Goal: Information Seeking & Learning: Learn about a topic

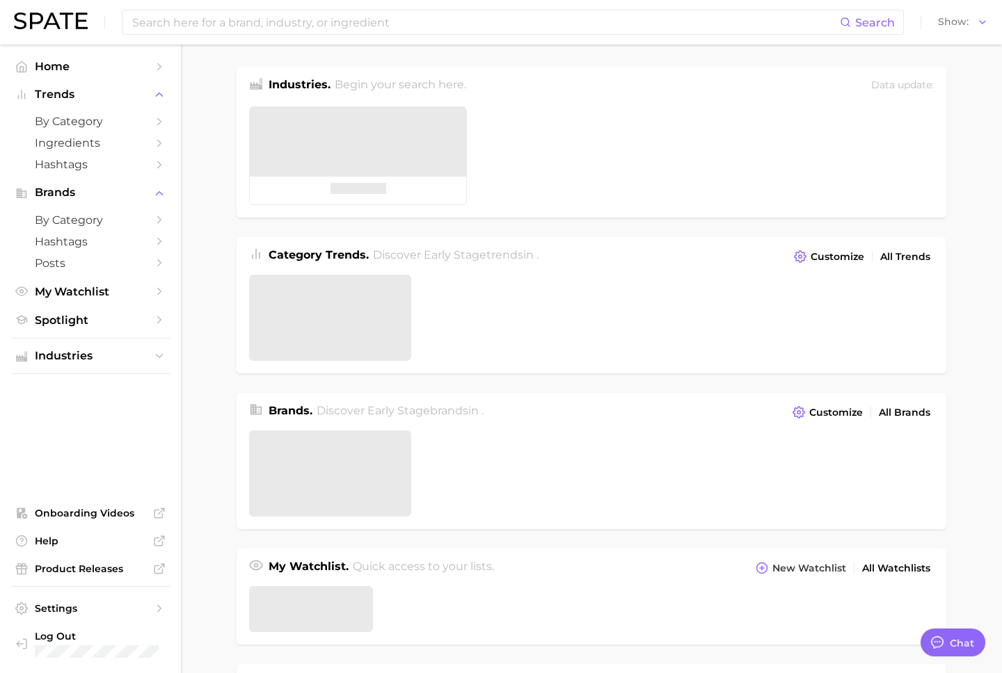
type textarea "x"
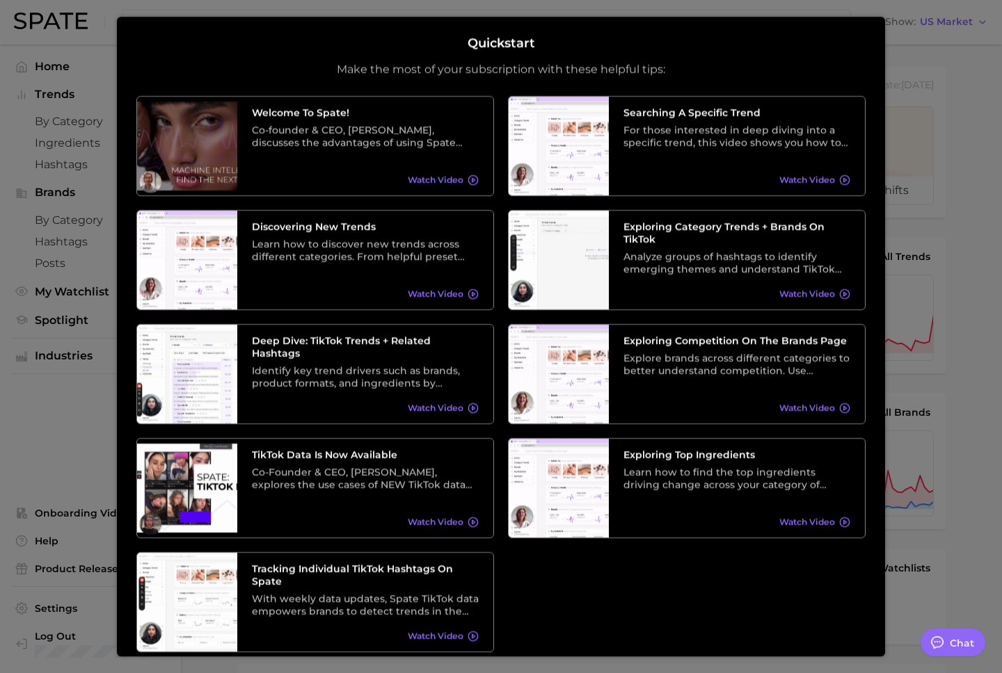
click at [925, 138] on div at bounding box center [501, 565] width 1002 height 1131
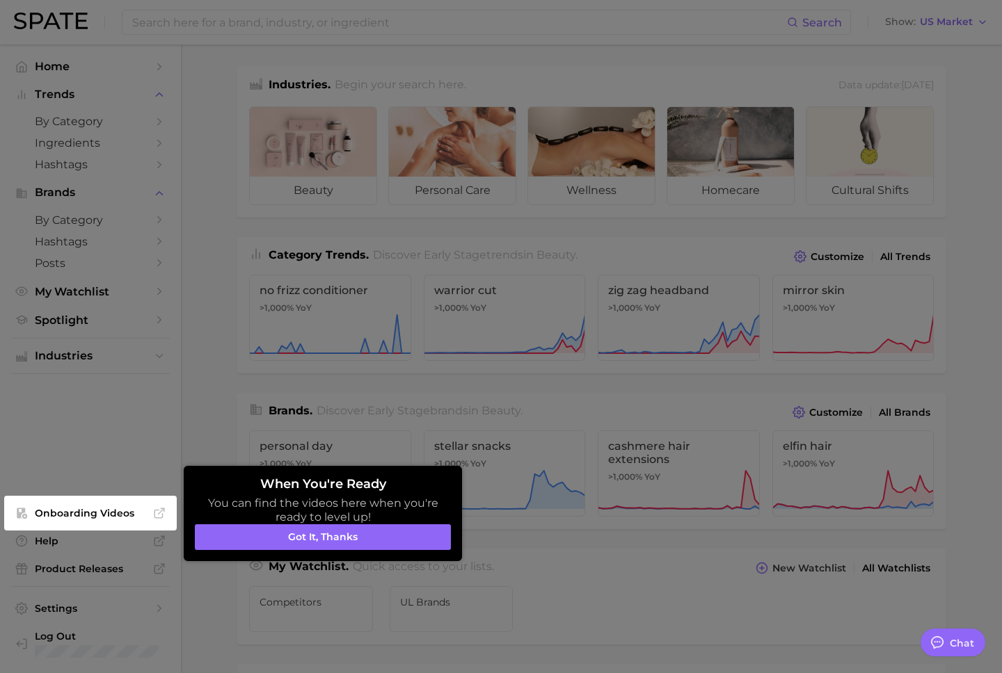
click at [386, 532] on button "Got it, thanks" at bounding box center [323, 538] width 256 height 26
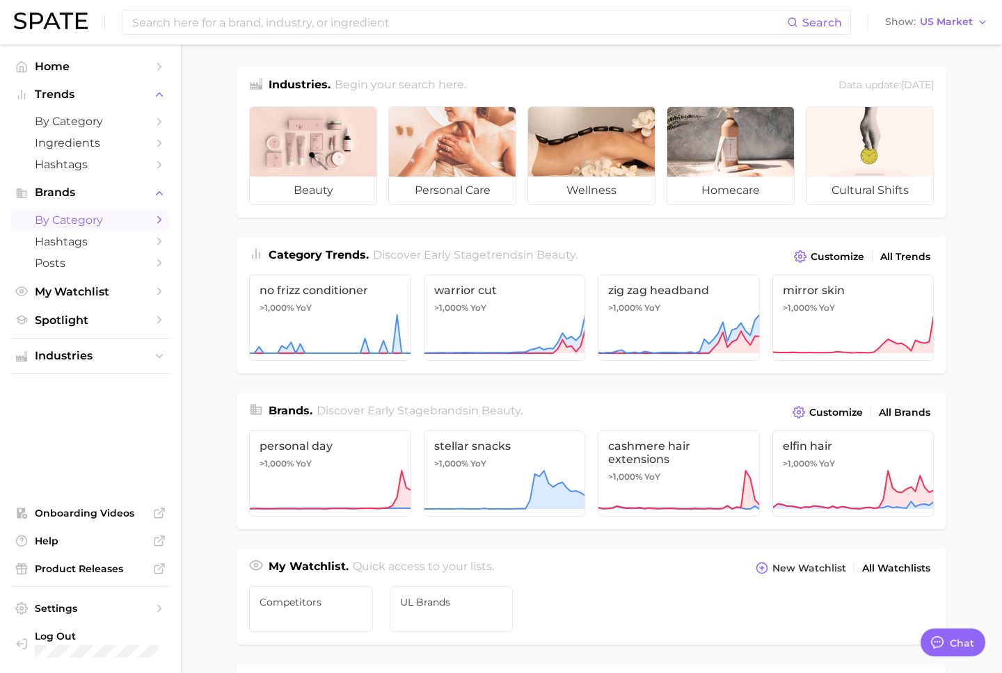
click at [99, 215] on span "by Category" at bounding box center [90, 220] width 111 height 13
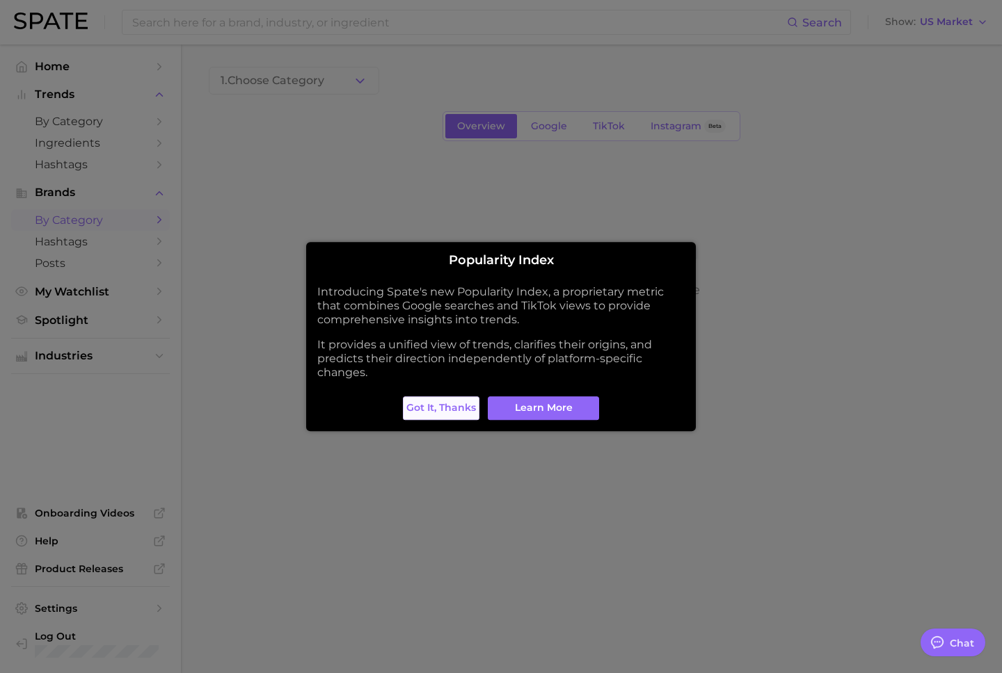
click at [422, 408] on span "Got it, thanks" at bounding box center [441, 408] width 70 height 12
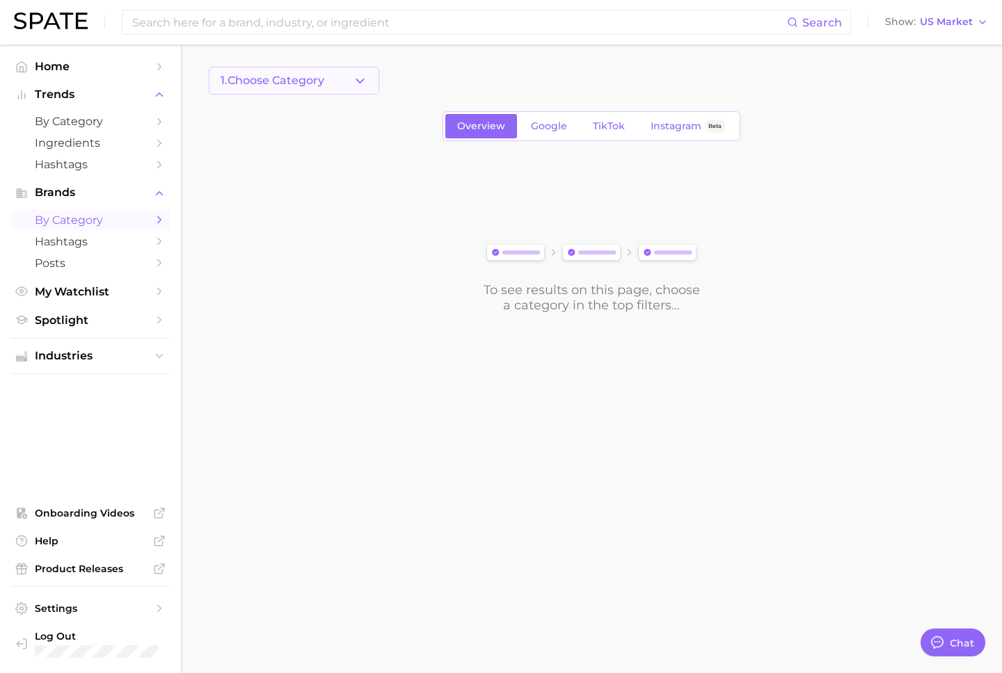
click at [346, 81] on button "1. Choose Category" at bounding box center [294, 81] width 170 height 28
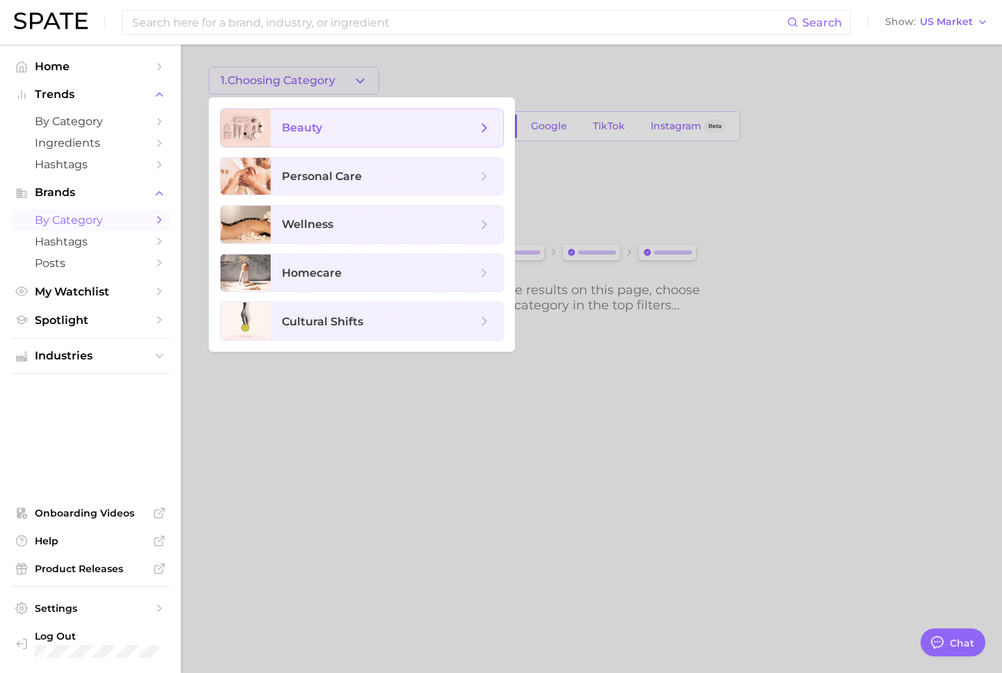
click at [348, 125] on span "beauty" at bounding box center [379, 127] width 195 height 15
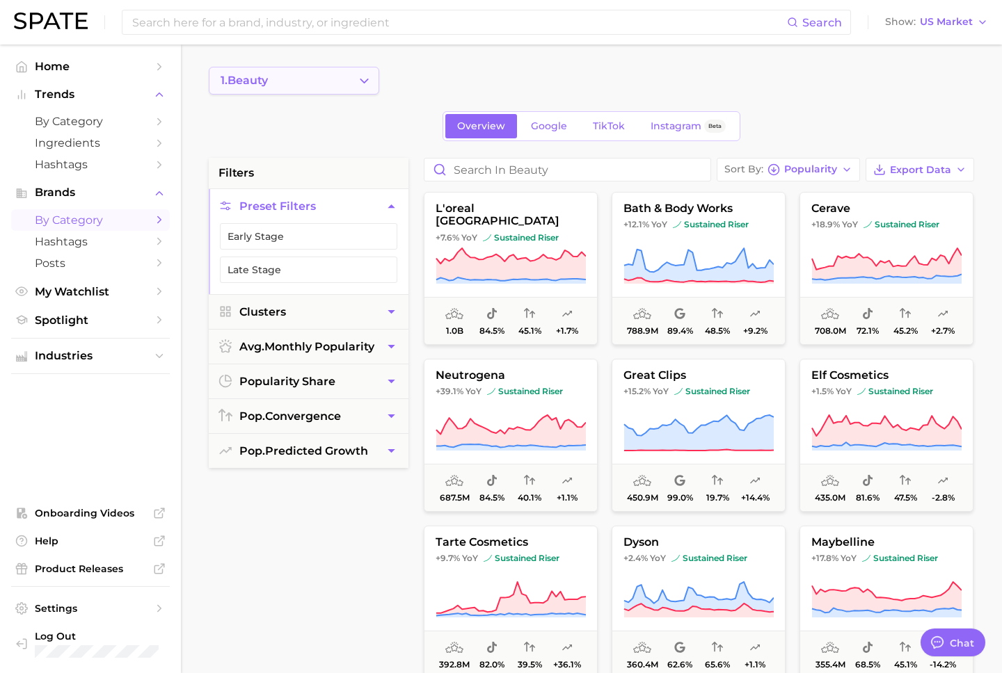
click at [298, 91] on button "1. beauty" at bounding box center [294, 81] width 170 height 28
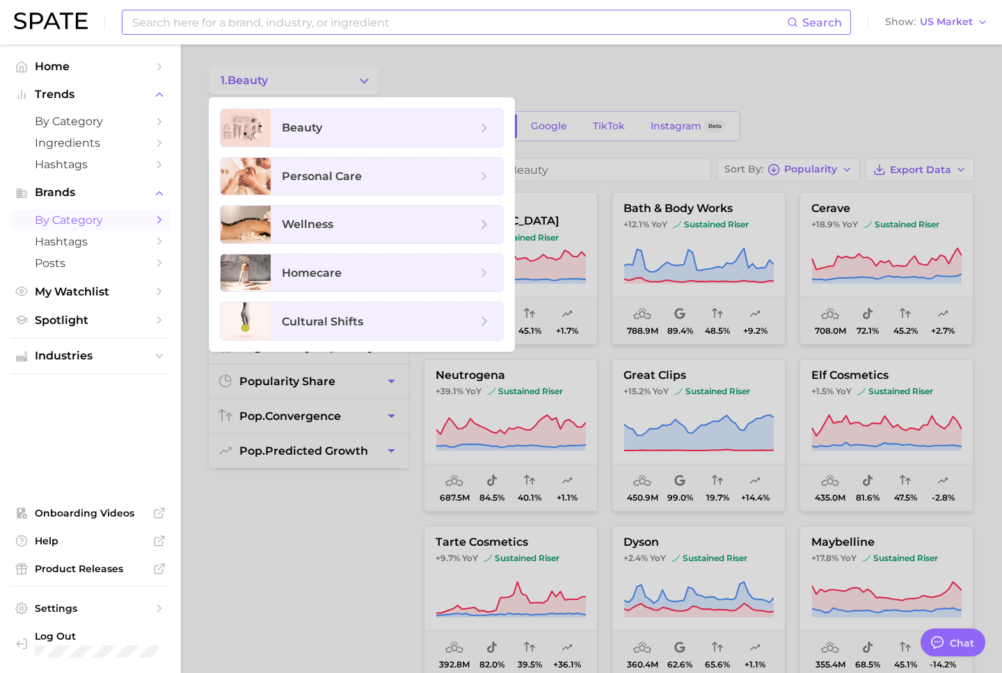
click at [323, 23] on input at bounding box center [459, 22] width 656 height 24
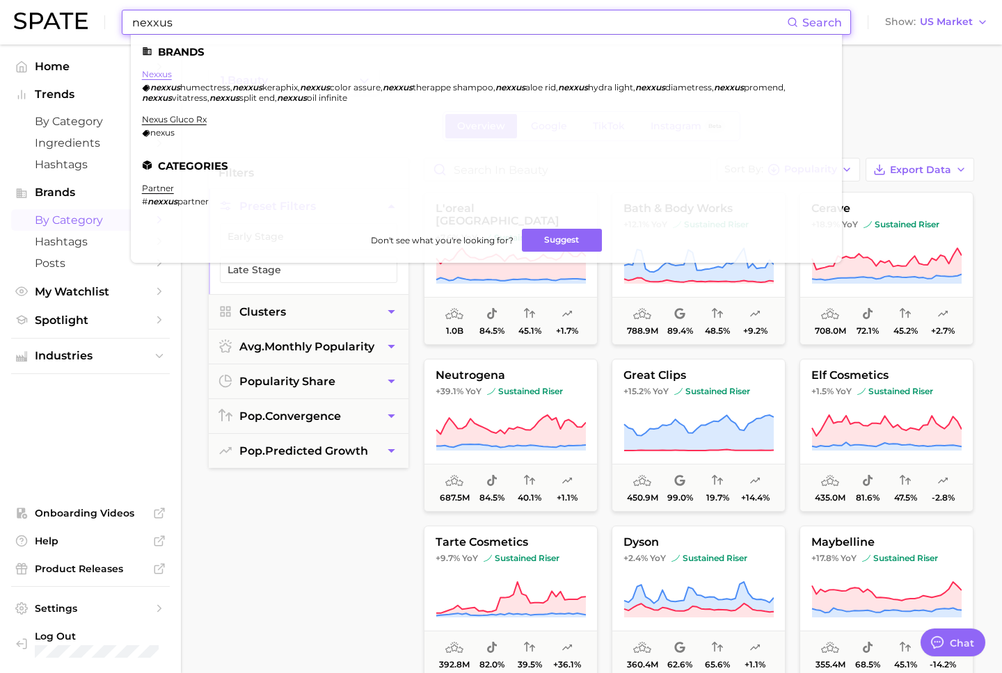
type input "nexxus"
click at [150, 72] on link "nexxus" at bounding box center [157, 74] width 30 height 10
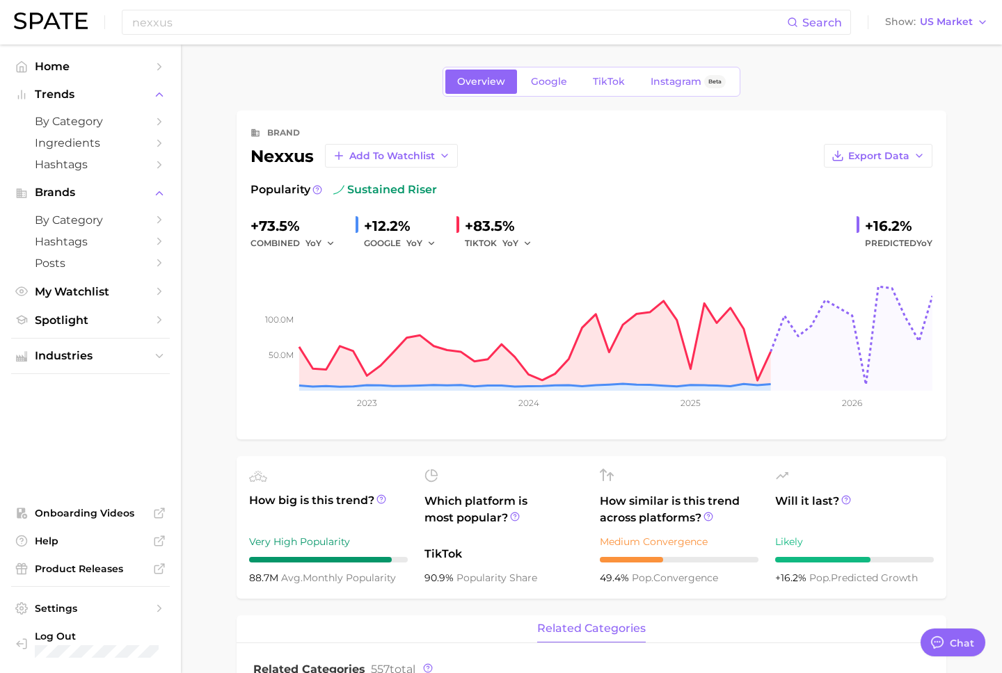
type textarea "x"
click at [550, 82] on span "Google" at bounding box center [549, 82] width 36 height 12
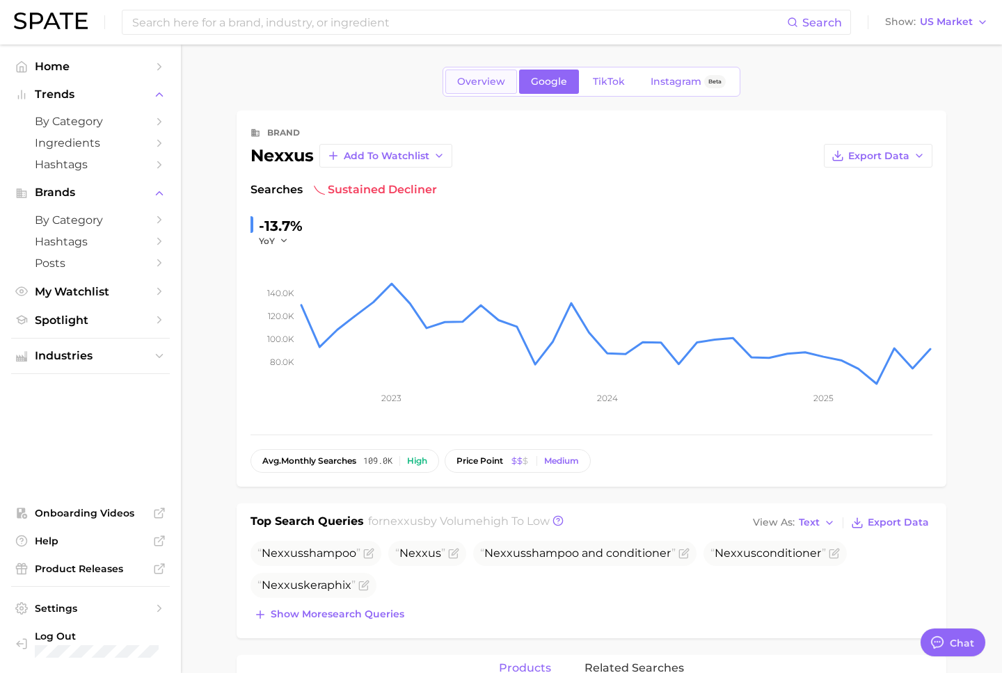
click at [477, 80] on span "Overview" at bounding box center [481, 82] width 48 height 12
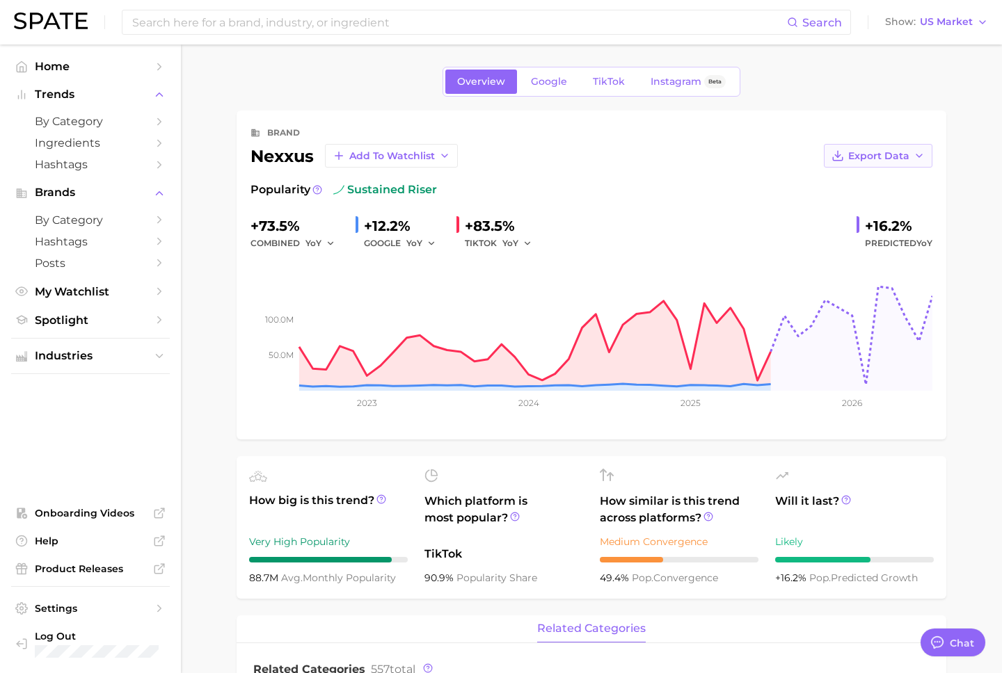
click at [891, 150] on span "Export Data" at bounding box center [878, 156] width 61 height 12
click at [548, 79] on span "Google" at bounding box center [549, 82] width 36 height 12
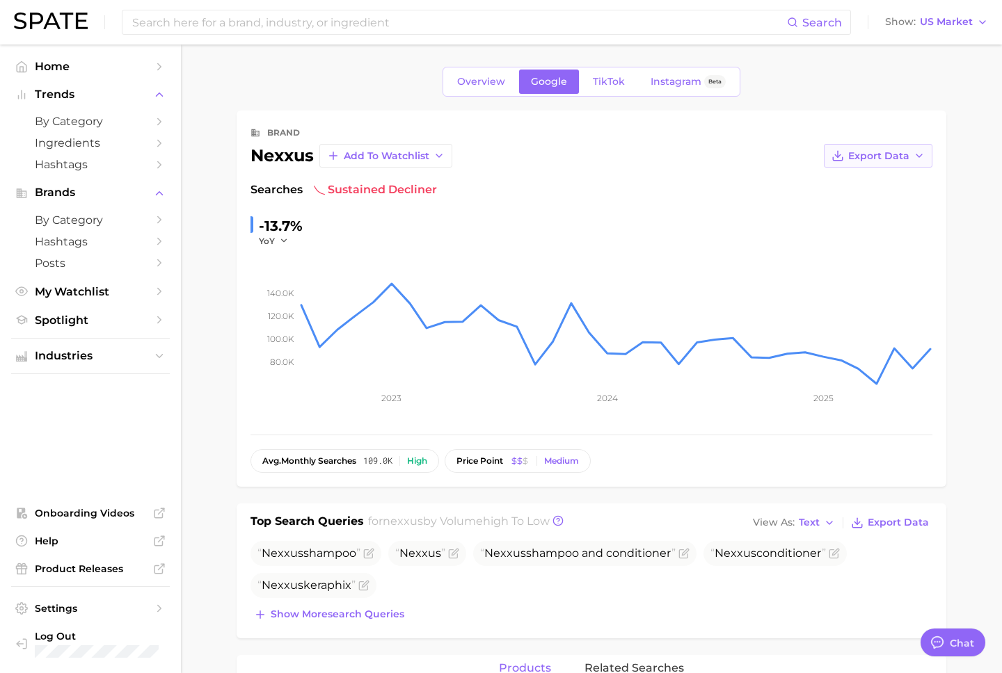
click at [857, 161] on button "Export Data" at bounding box center [878, 156] width 109 height 24
click at [856, 185] on span "Time Series CSV" at bounding box center [843, 182] width 81 height 12
click at [269, 21] on input at bounding box center [459, 22] width 656 height 24
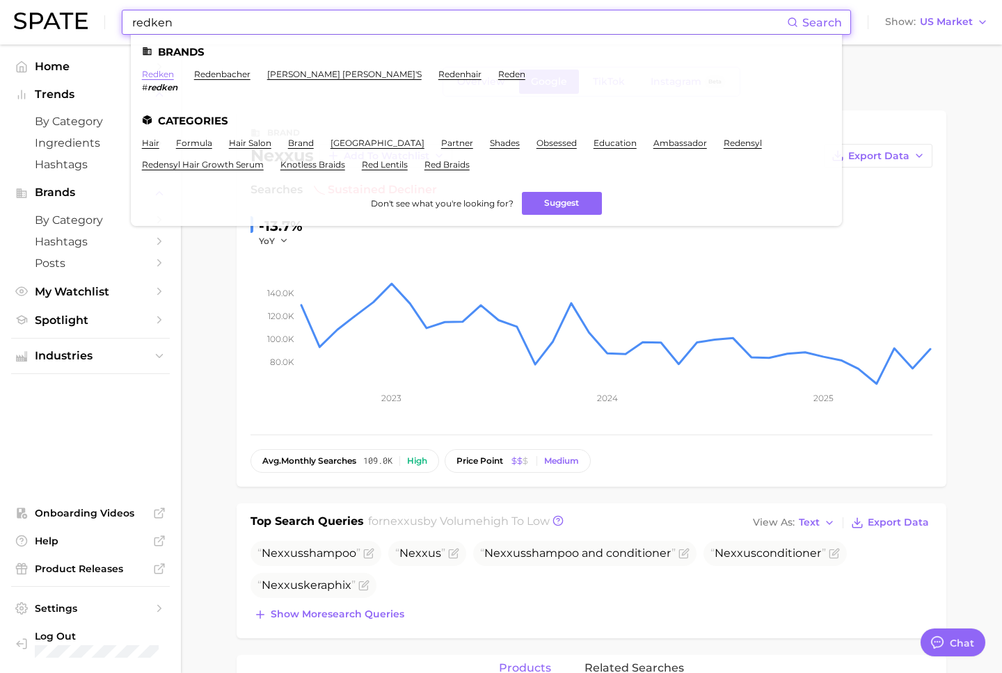
type input "redken"
click at [154, 71] on link "redken" at bounding box center [158, 74] width 32 height 10
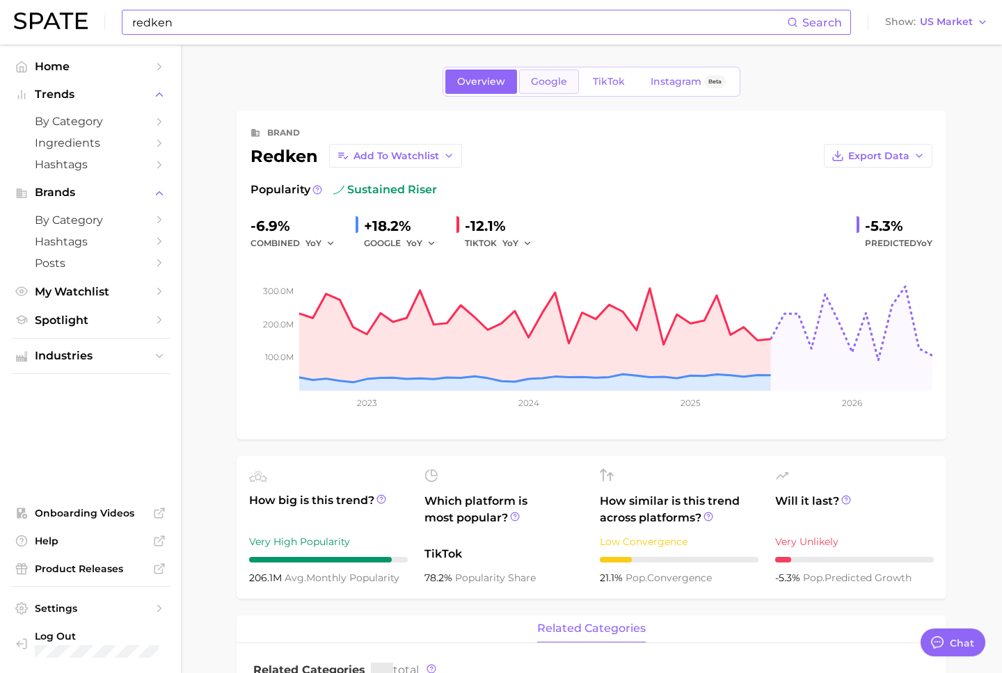
click at [529, 70] on link "Google" at bounding box center [549, 82] width 60 height 24
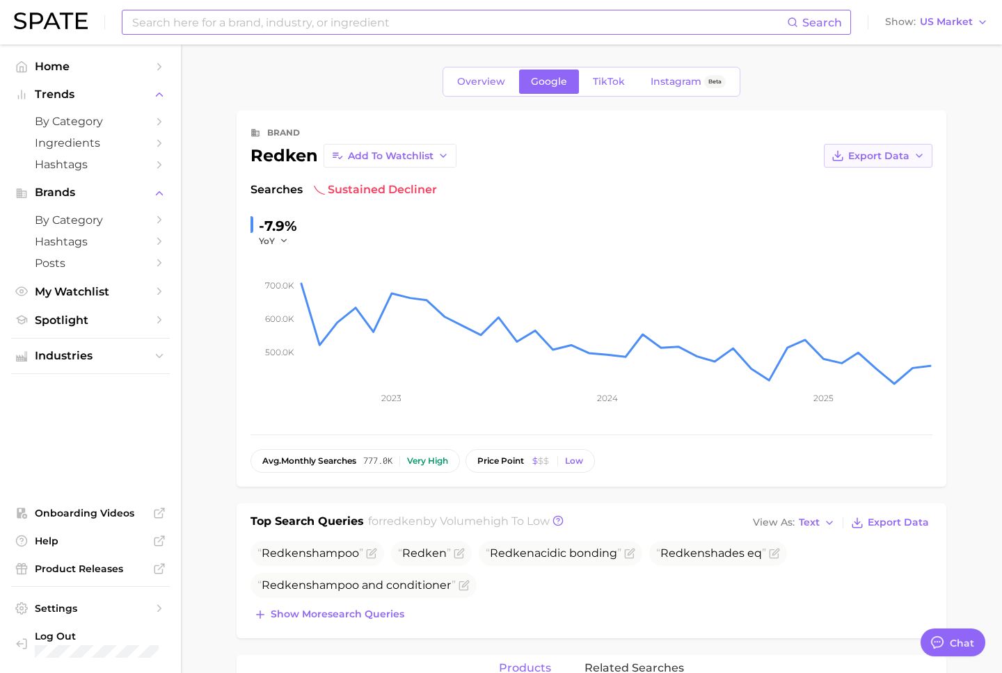
click at [886, 159] on span "Export Data" at bounding box center [878, 156] width 61 height 12
click at [870, 181] on span "Time Series CSV" at bounding box center [843, 182] width 81 height 12
click at [347, 14] on input at bounding box center [459, 22] width 656 height 24
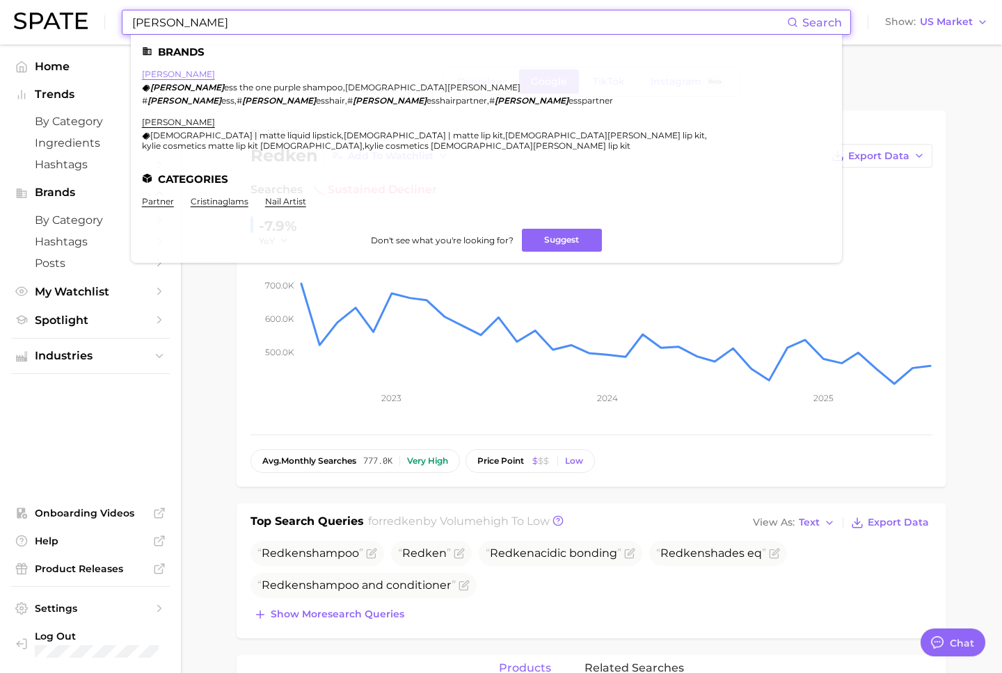
type input "[PERSON_NAME]"
click at [167, 71] on link "[PERSON_NAME]" at bounding box center [178, 74] width 73 height 10
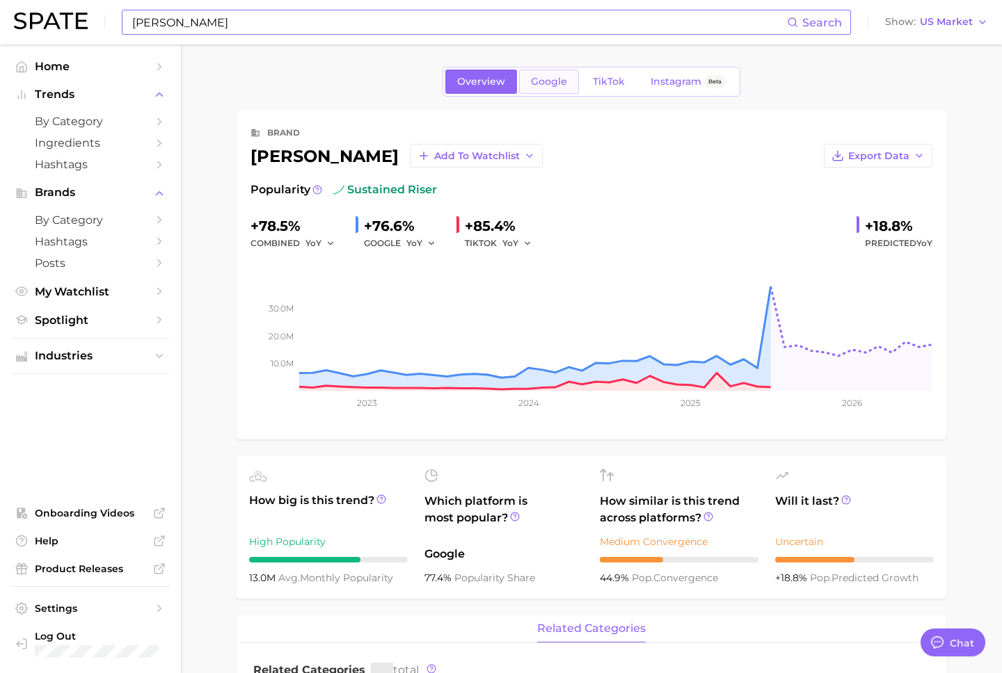
click at [554, 79] on span "Google" at bounding box center [549, 82] width 36 height 12
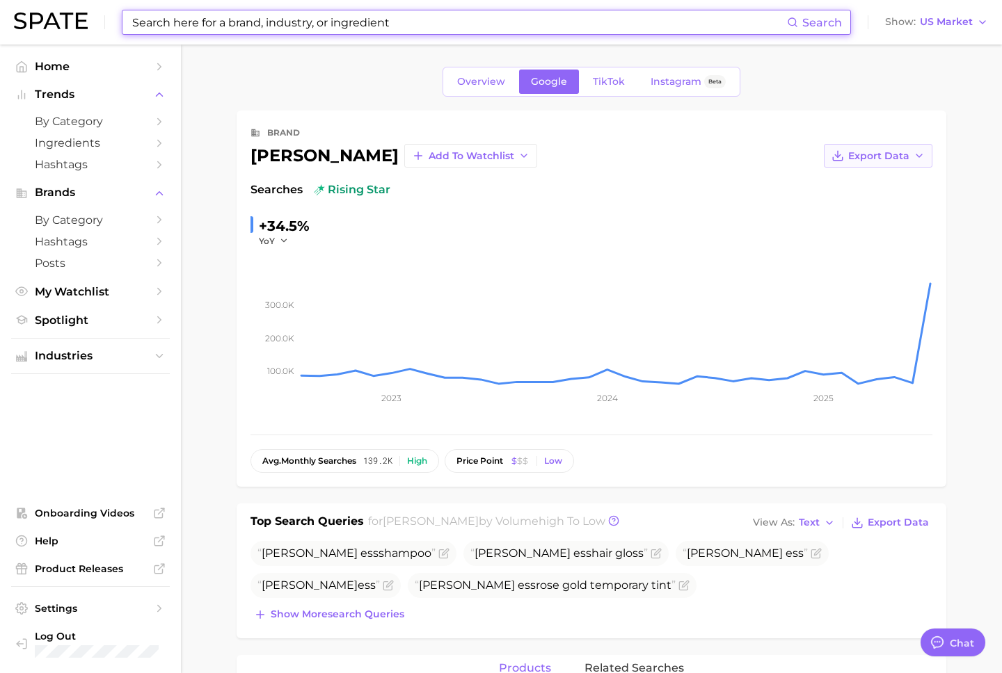
drag, startPoint x: 895, startPoint y: 156, endPoint x: 888, endPoint y: 153, distance: 8.1
click at [895, 156] on span "Export Data" at bounding box center [878, 156] width 61 height 12
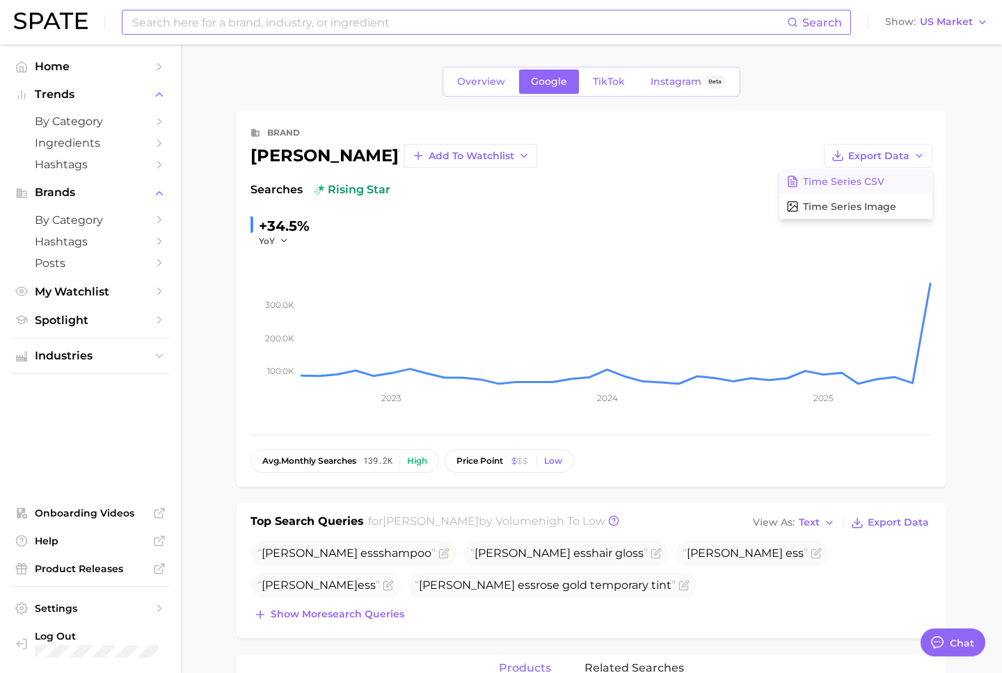
click at [871, 179] on span "Time Series CSV" at bounding box center [843, 182] width 81 height 12
type textarea "x"
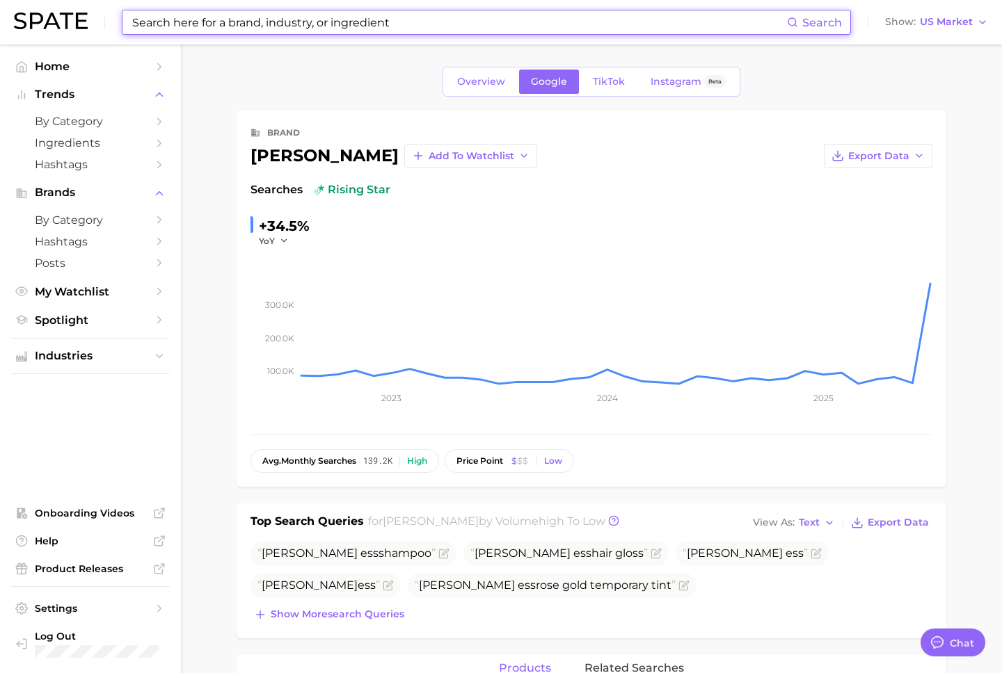
click at [426, 23] on input at bounding box center [459, 22] width 656 height 24
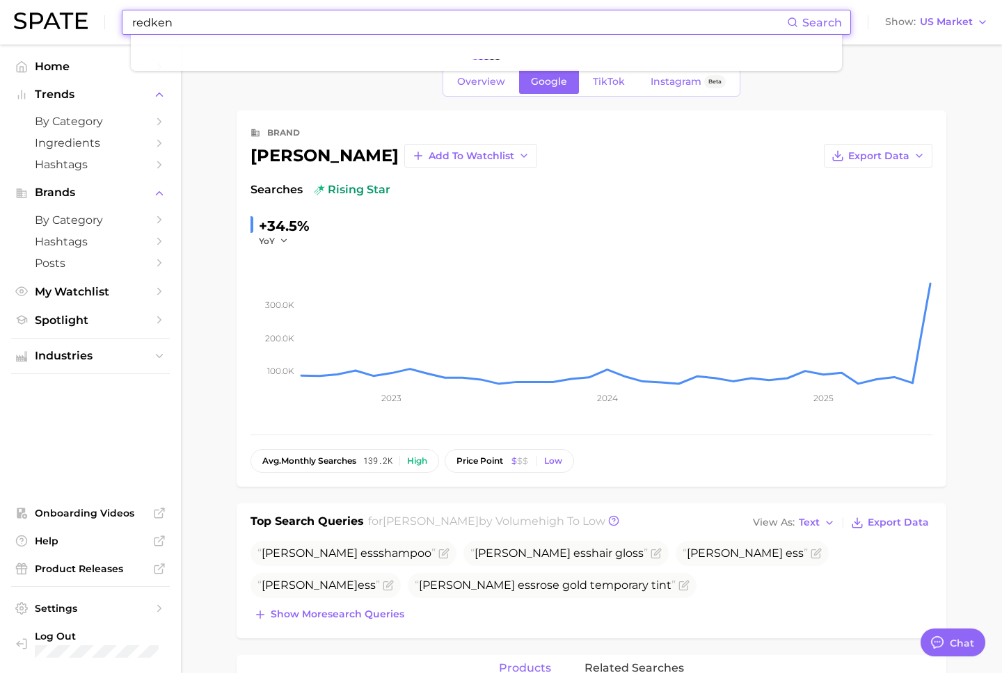
type input "redken"
click at [49, 23] on img at bounding box center [51, 21] width 74 height 17
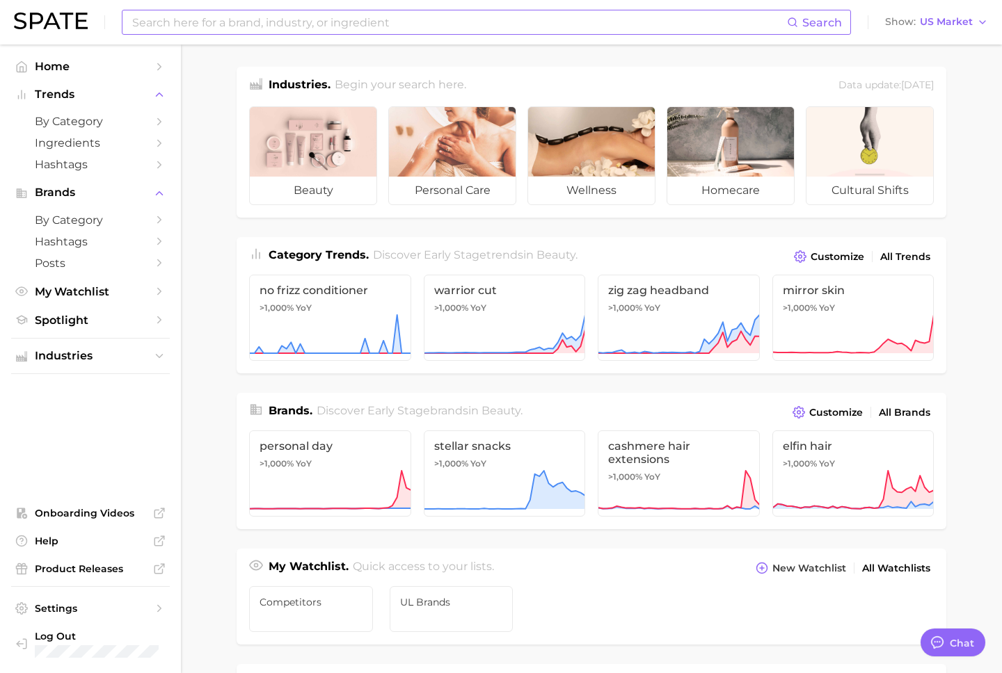
click at [198, 25] on input at bounding box center [459, 22] width 656 height 24
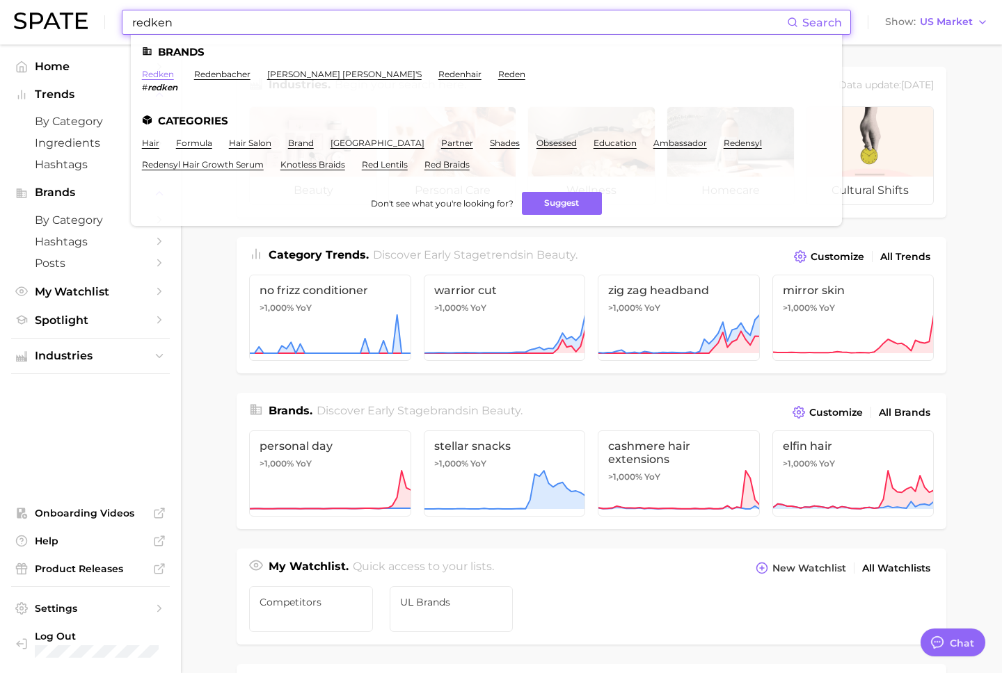
type input "redken"
click at [159, 75] on link "redken" at bounding box center [158, 74] width 32 height 10
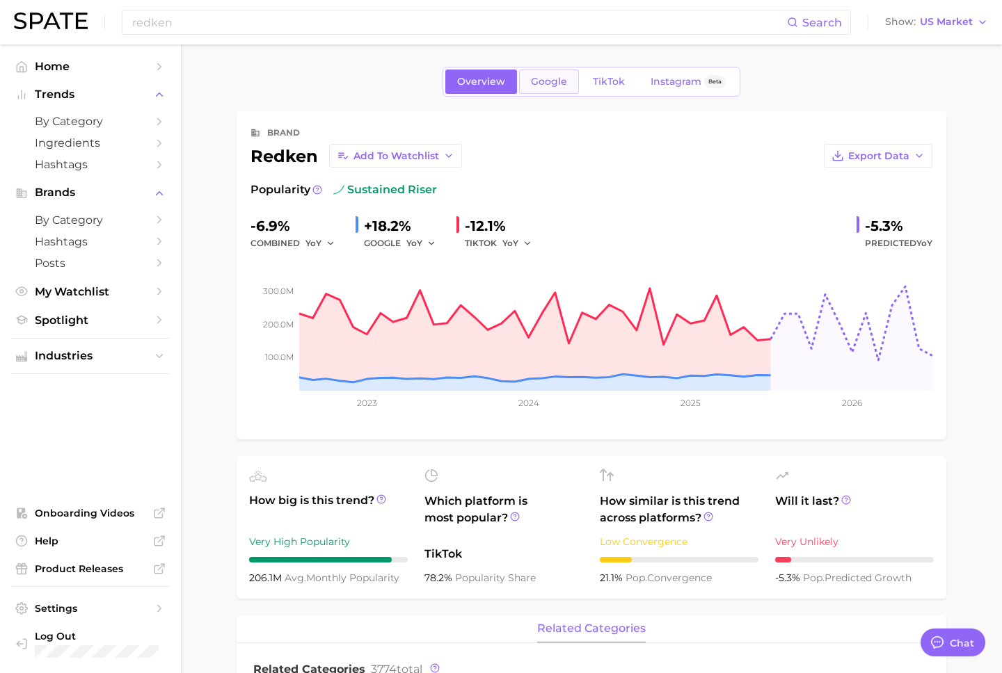
click at [557, 77] on span "Google" at bounding box center [549, 82] width 36 height 12
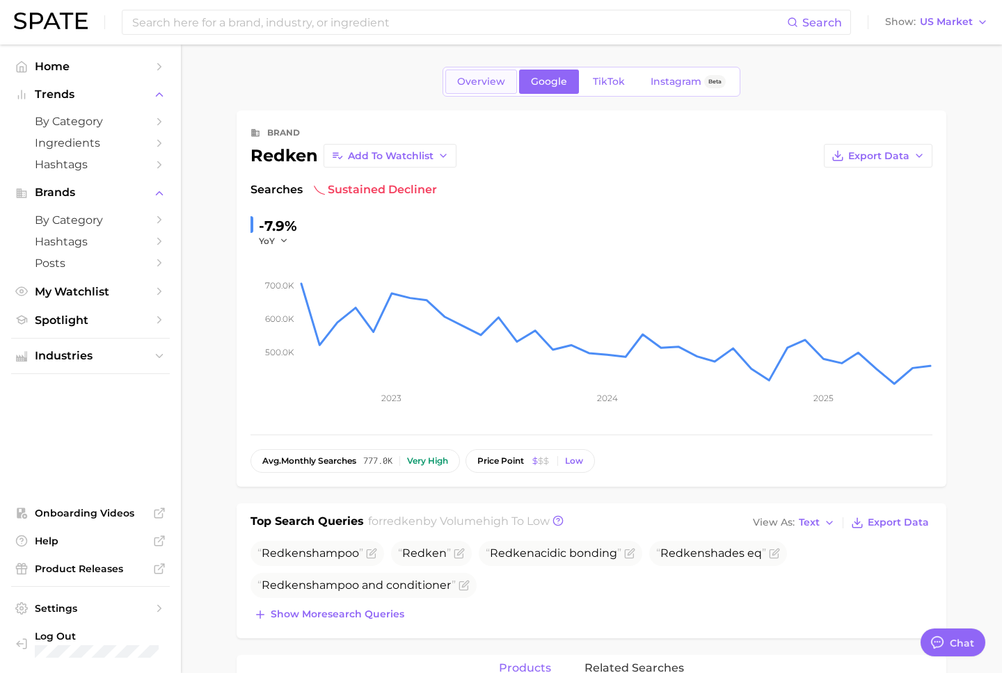
click at [489, 87] on span "Overview" at bounding box center [481, 82] width 48 height 12
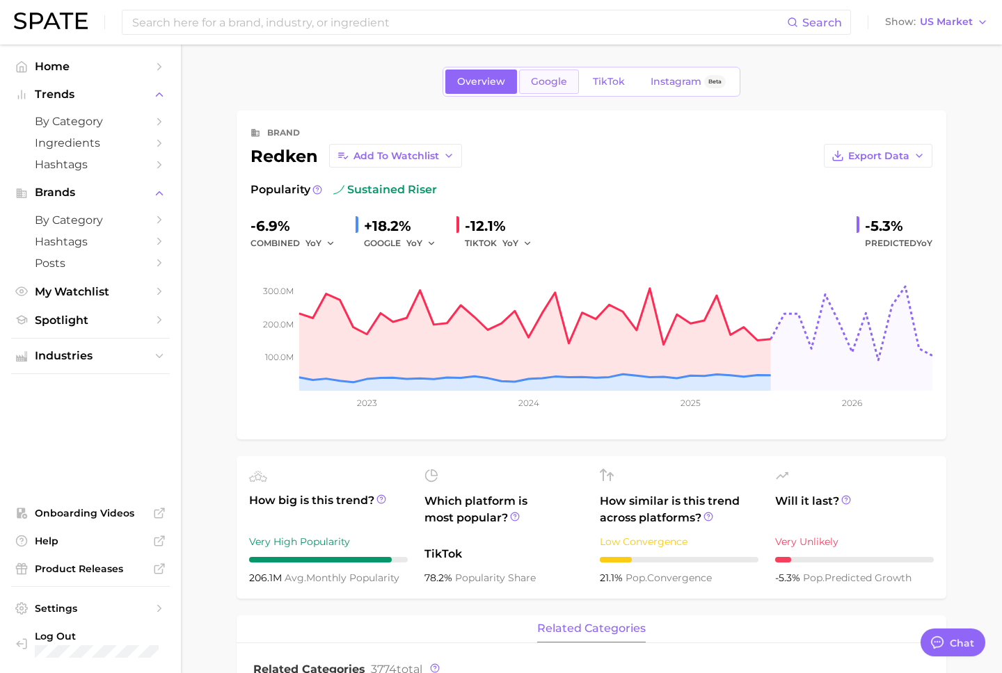
click at [541, 85] on span "Google" at bounding box center [549, 82] width 36 height 12
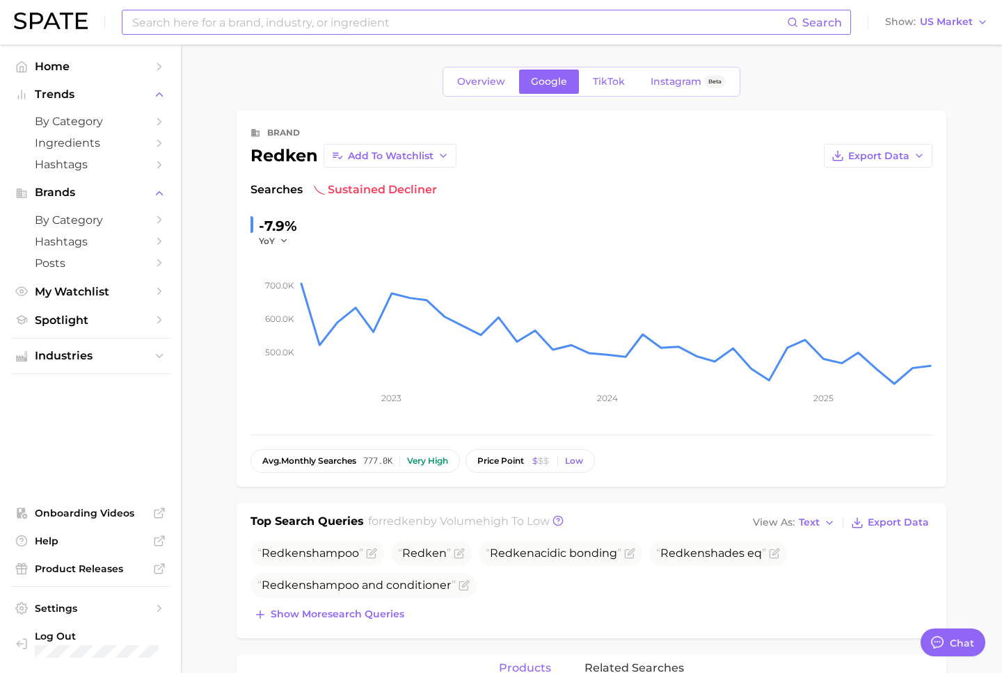
click at [273, 18] on input at bounding box center [459, 22] width 656 height 24
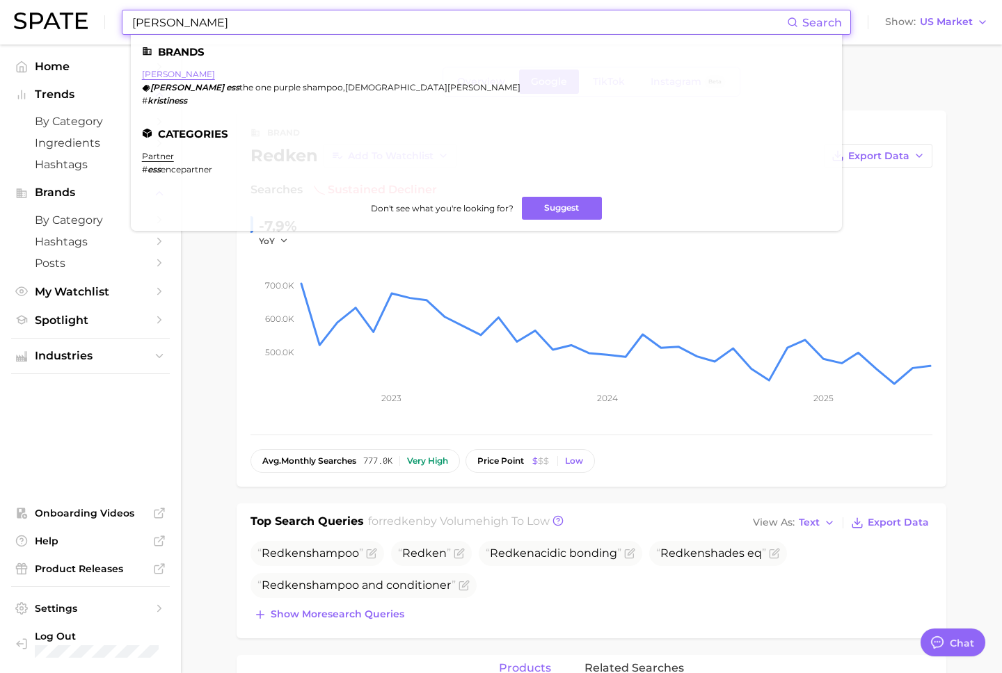
type input "[PERSON_NAME]"
click at [176, 74] on link "[PERSON_NAME]" at bounding box center [178, 74] width 73 height 10
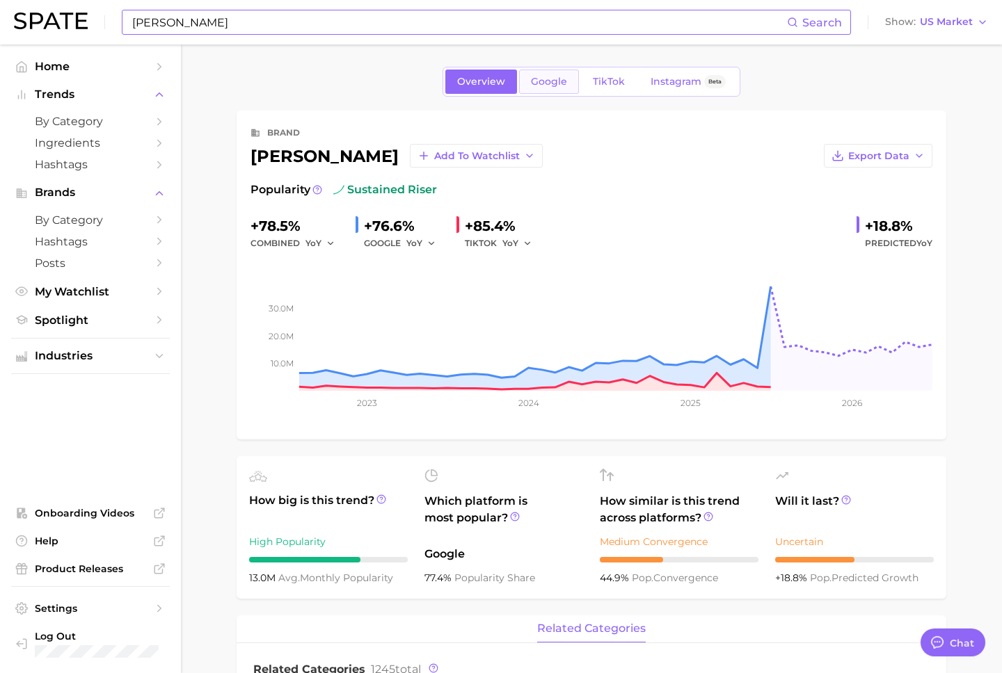
click at [533, 84] on span "Google" at bounding box center [549, 82] width 36 height 12
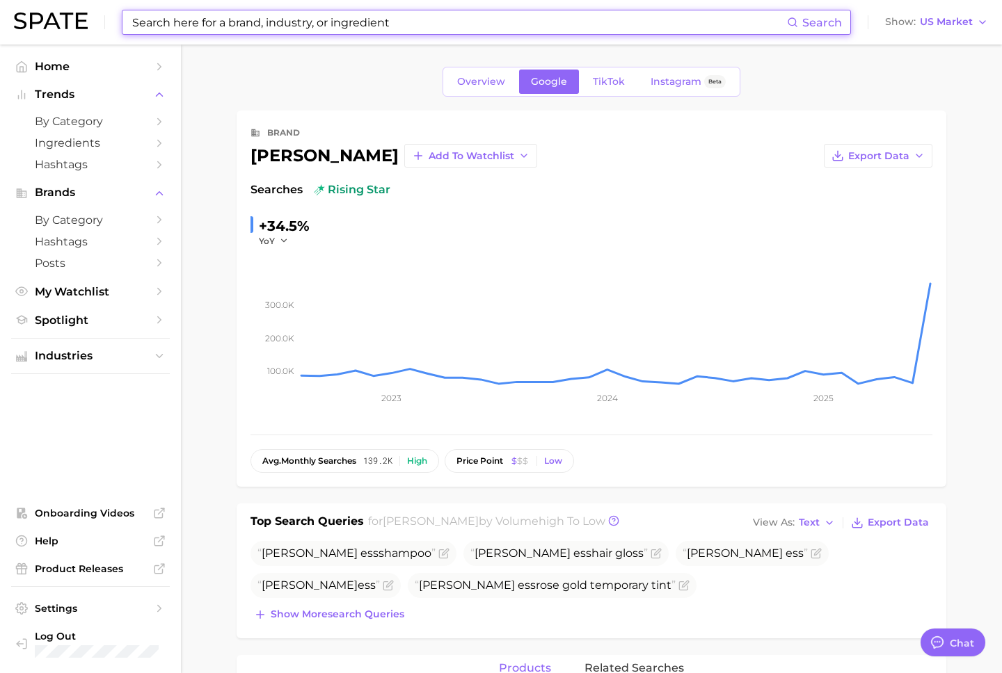
click at [278, 18] on input at bounding box center [459, 22] width 656 height 24
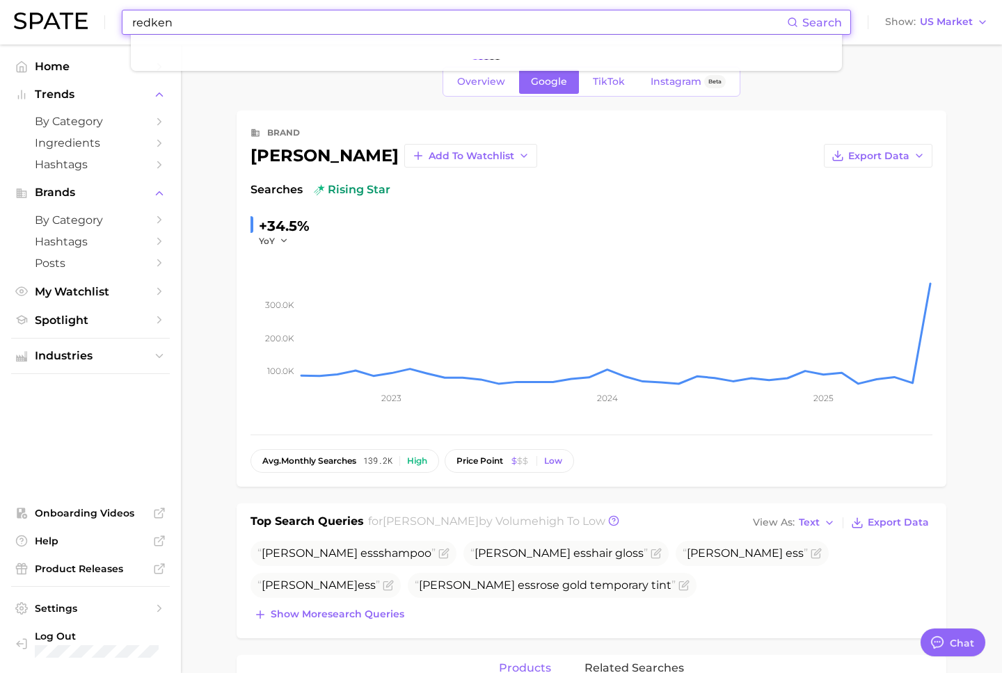
type input "redken"
click at [45, 23] on img at bounding box center [51, 21] width 74 height 17
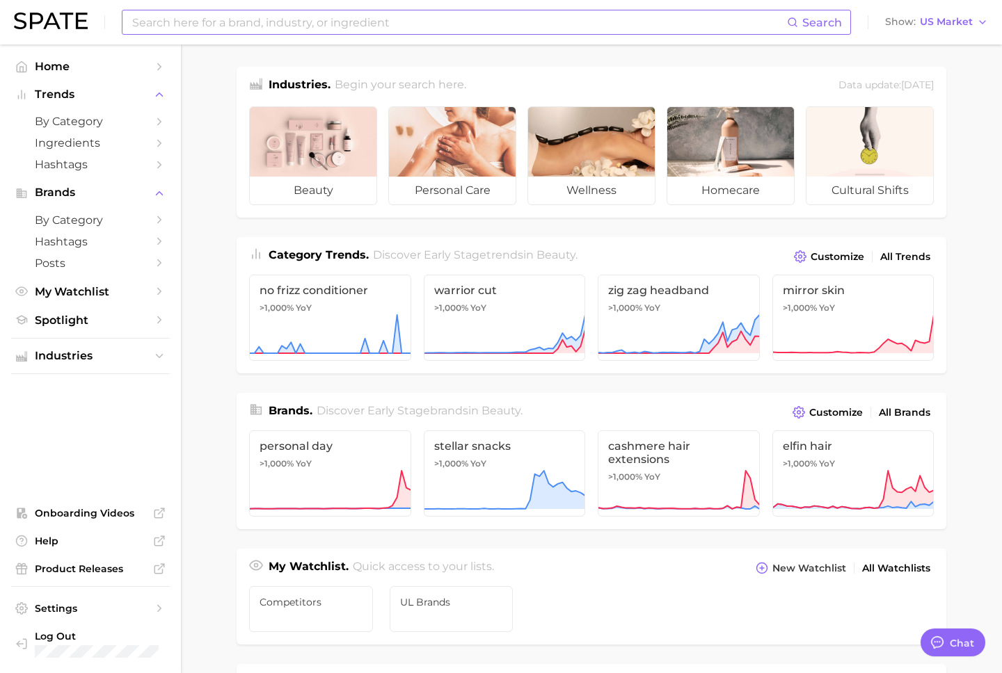
click at [305, 29] on input at bounding box center [459, 22] width 656 height 24
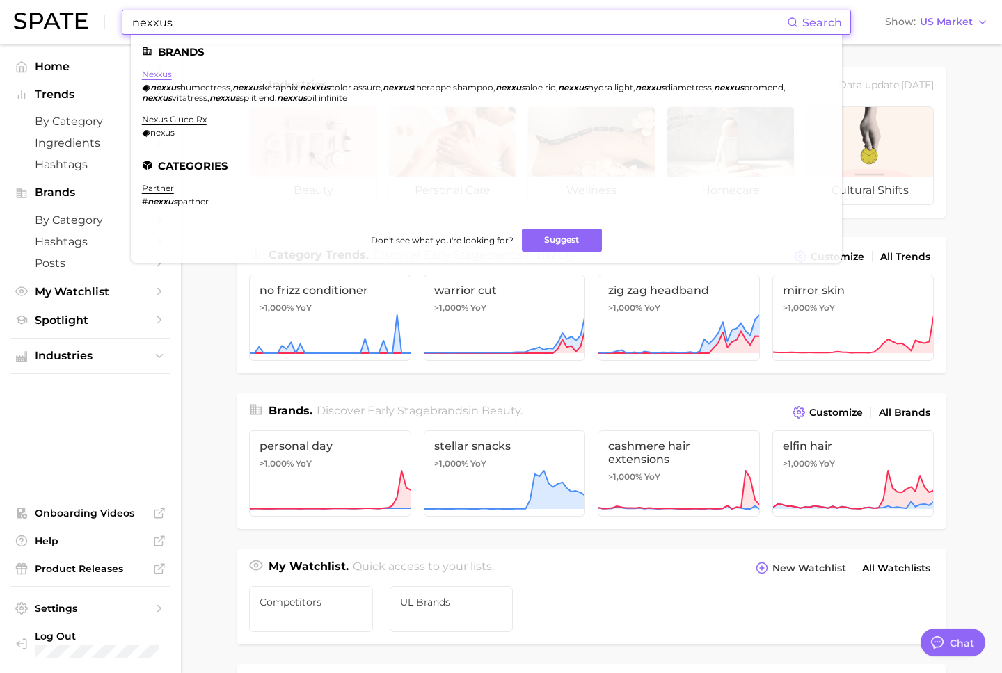
type input "nexxus"
click at [157, 77] on link "nexxus" at bounding box center [157, 74] width 30 height 10
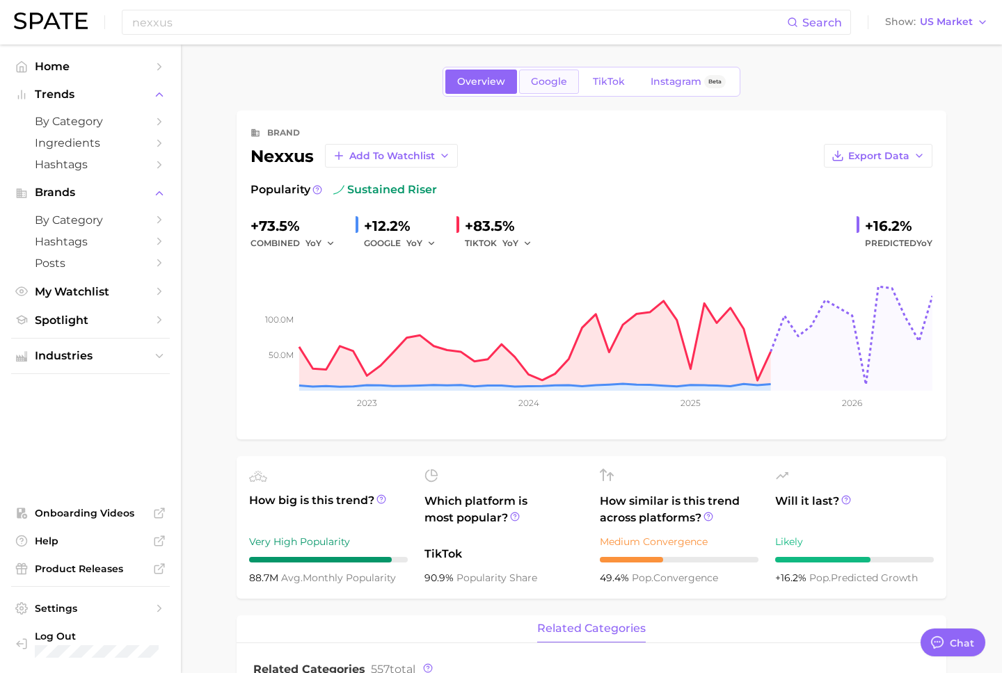
click at [529, 79] on link "Google" at bounding box center [549, 82] width 60 height 24
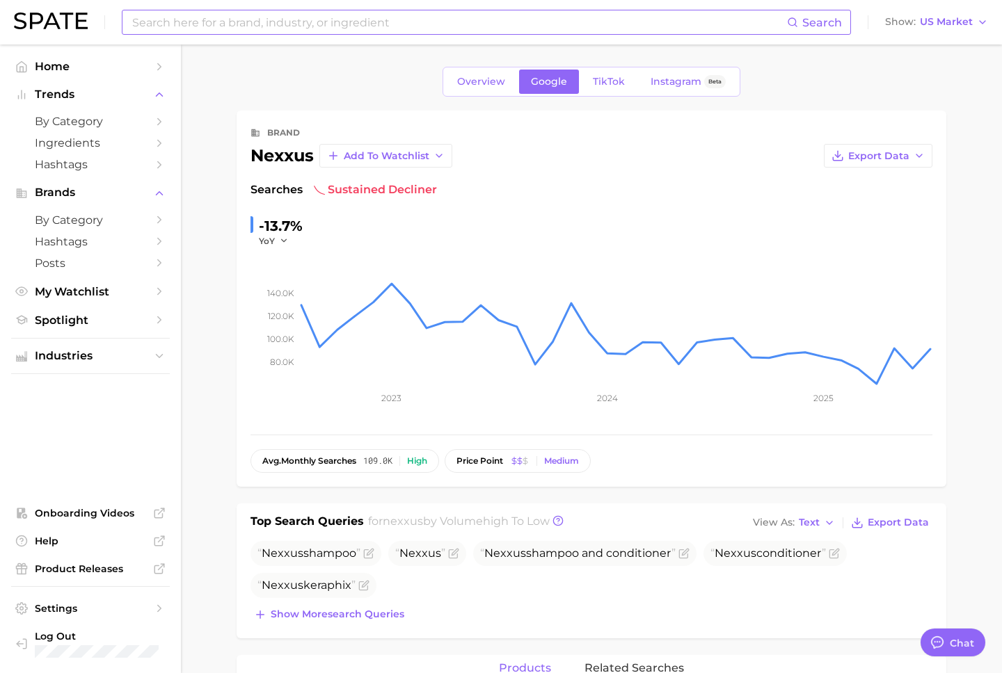
click at [340, 23] on input at bounding box center [459, 22] width 656 height 24
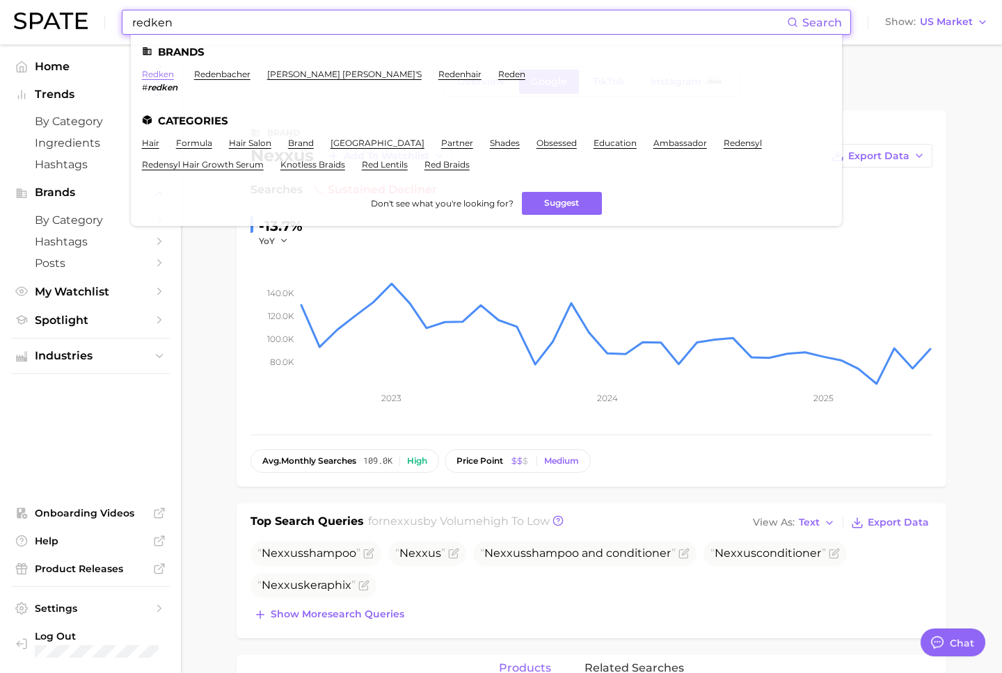
type input "redken"
click at [168, 74] on link "redken" at bounding box center [158, 74] width 32 height 10
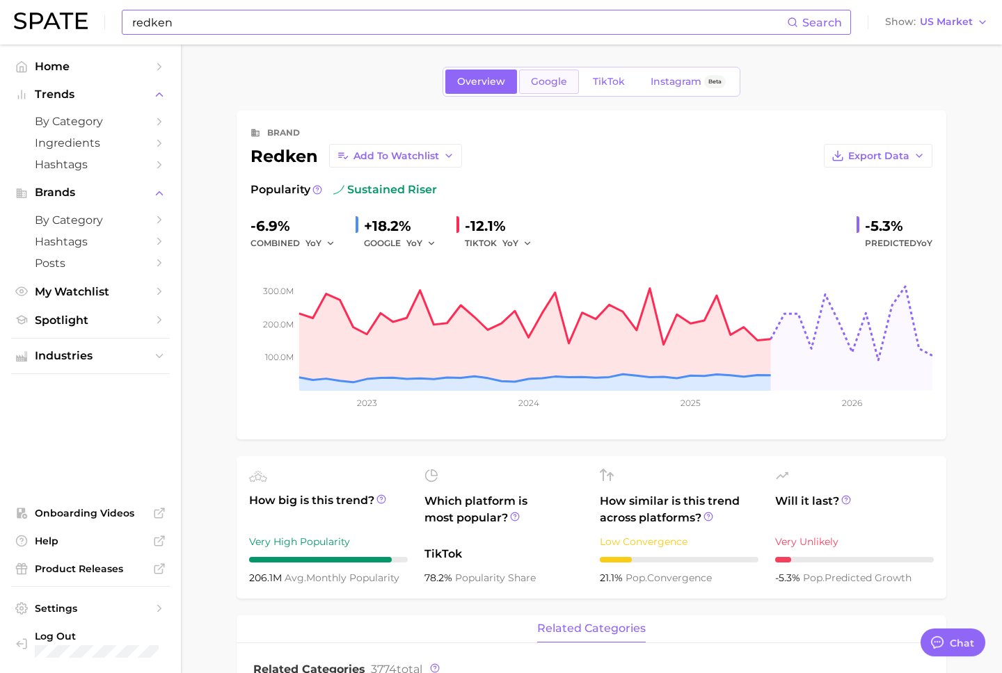
click at [520, 88] on link "Google" at bounding box center [549, 82] width 60 height 24
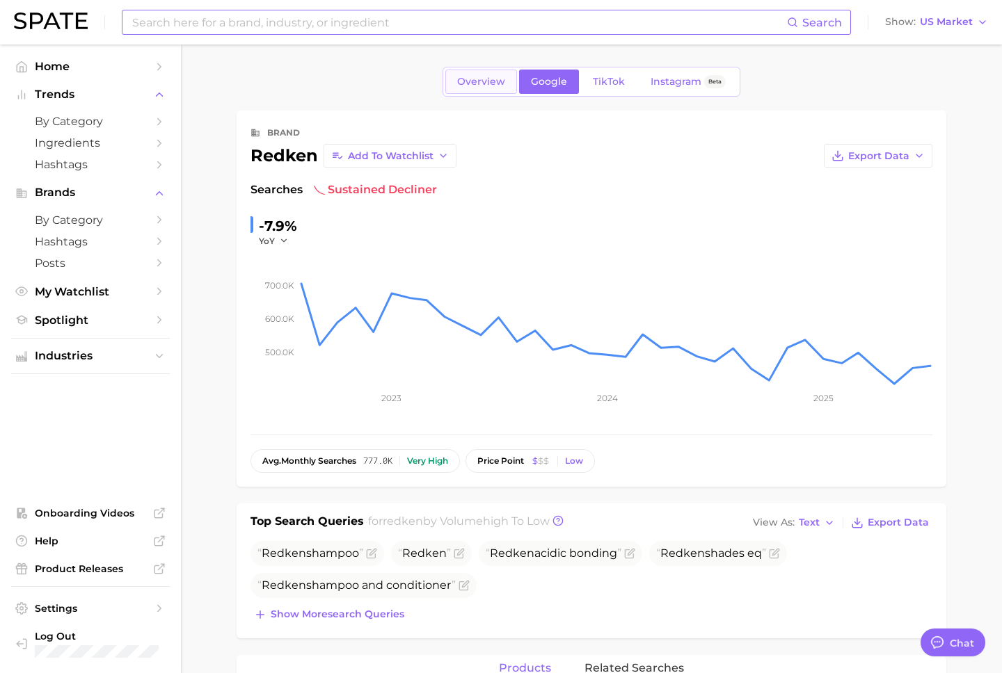
click at [488, 93] on link "Overview" at bounding box center [481, 82] width 72 height 24
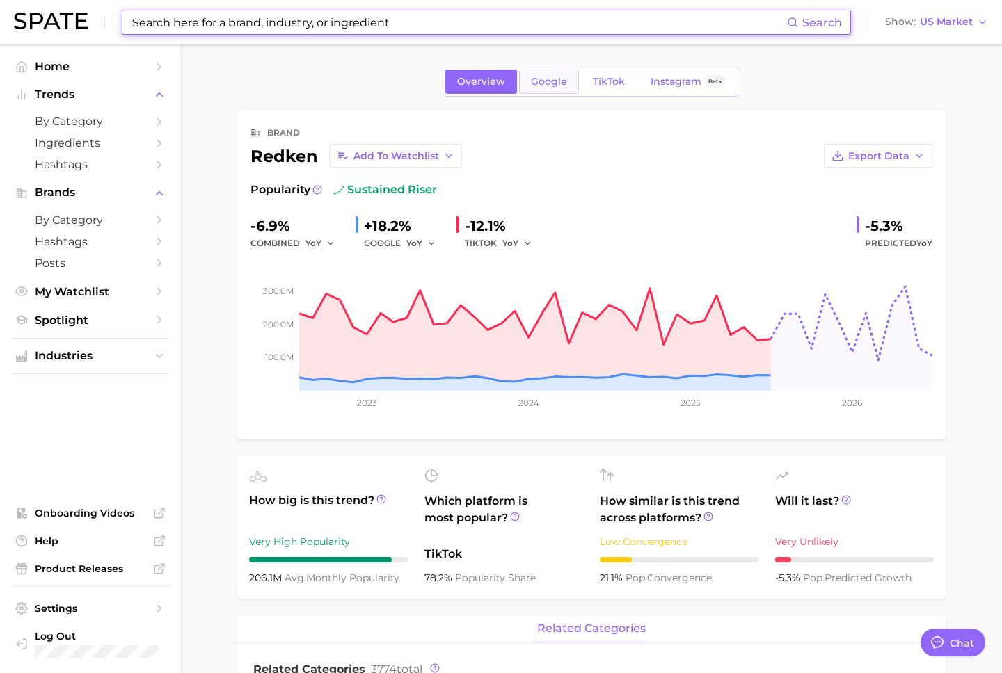
click at [536, 78] on span "Google" at bounding box center [549, 82] width 36 height 12
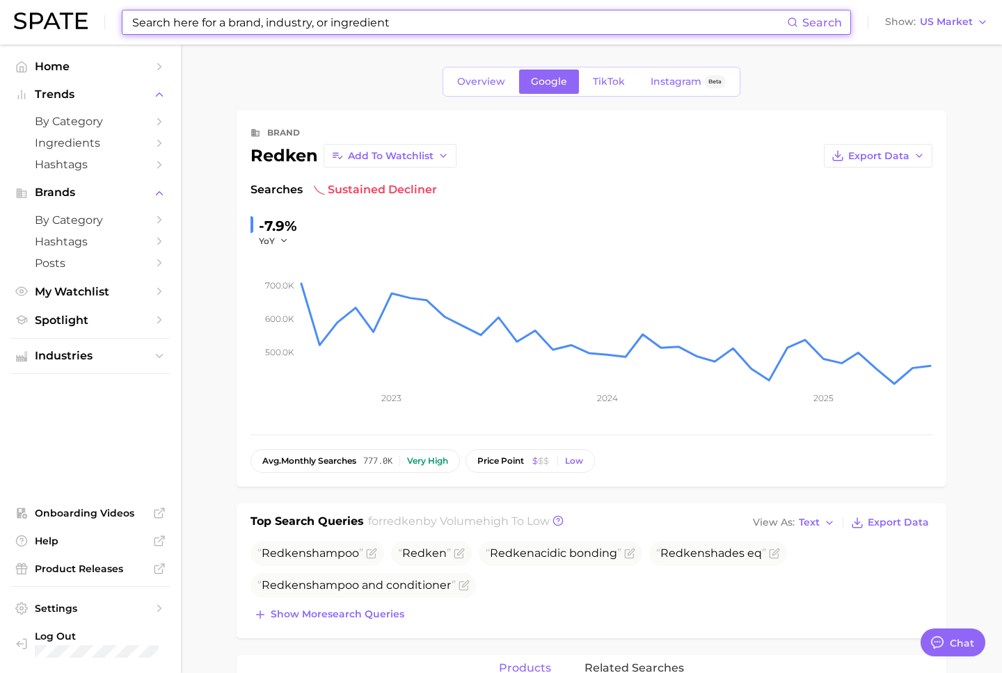
click at [410, 23] on input at bounding box center [459, 22] width 656 height 24
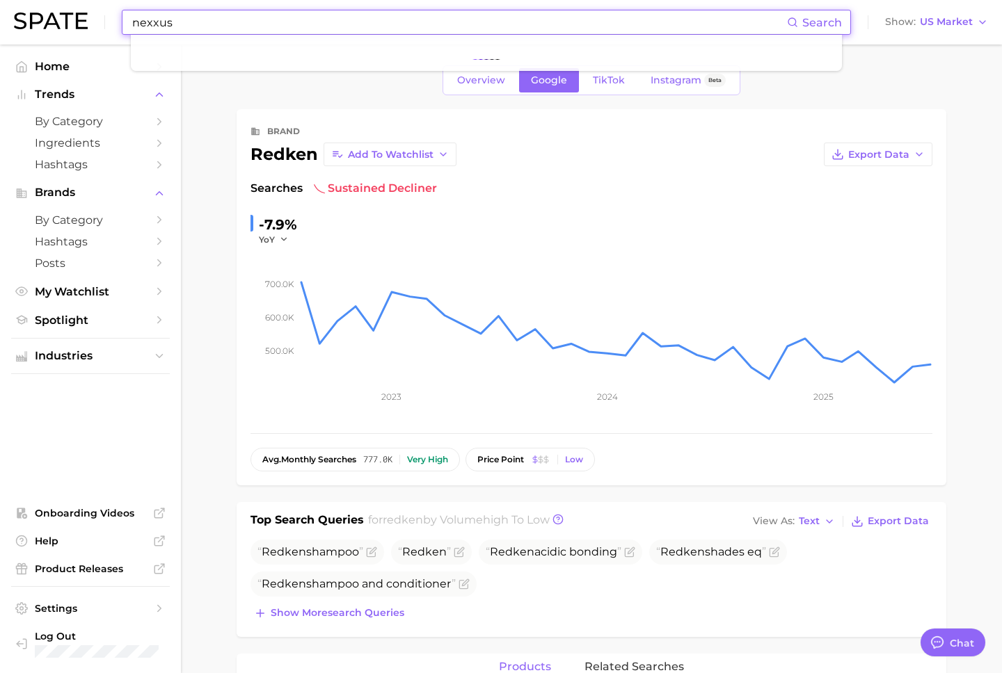
type input "nexxus"
click at [70, 22] on img at bounding box center [51, 21] width 74 height 17
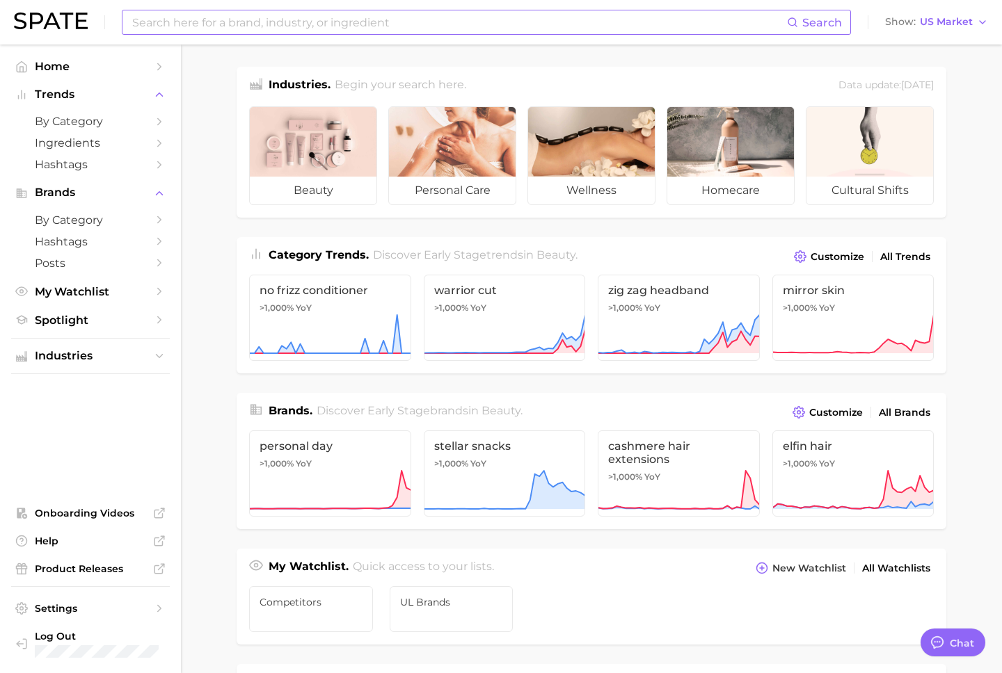
click at [171, 25] on input at bounding box center [459, 22] width 656 height 24
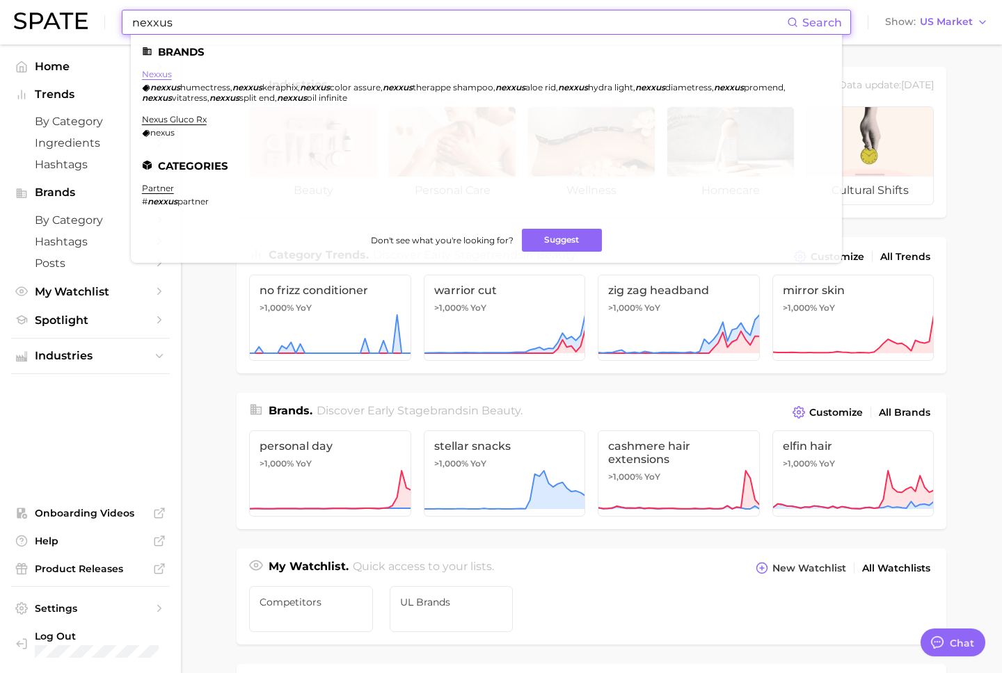
type input "nexxus"
click at [157, 74] on link "nexxus" at bounding box center [157, 74] width 30 height 10
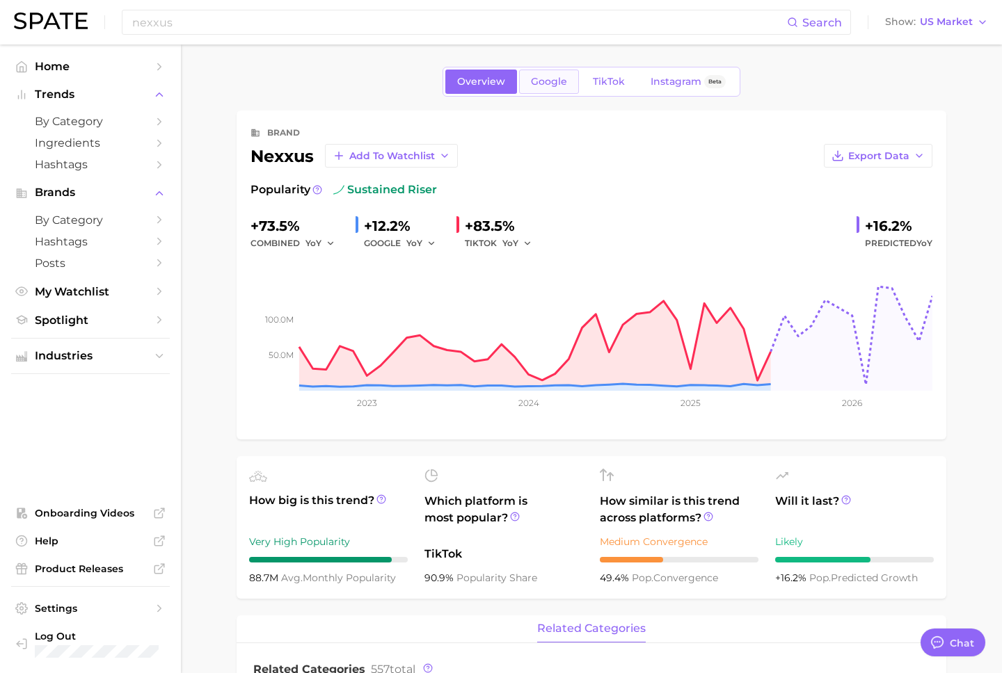
click at [533, 86] on span "Google" at bounding box center [549, 82] width 36 height 12
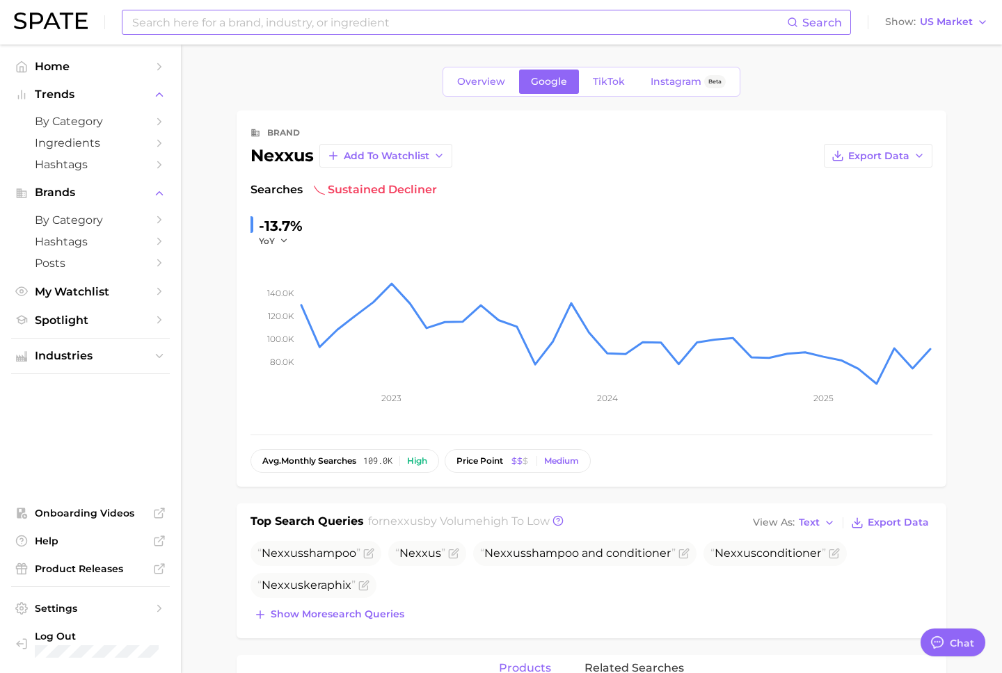
click at [249, 21] on input at bounding box center [459, 22] width 656 height 24
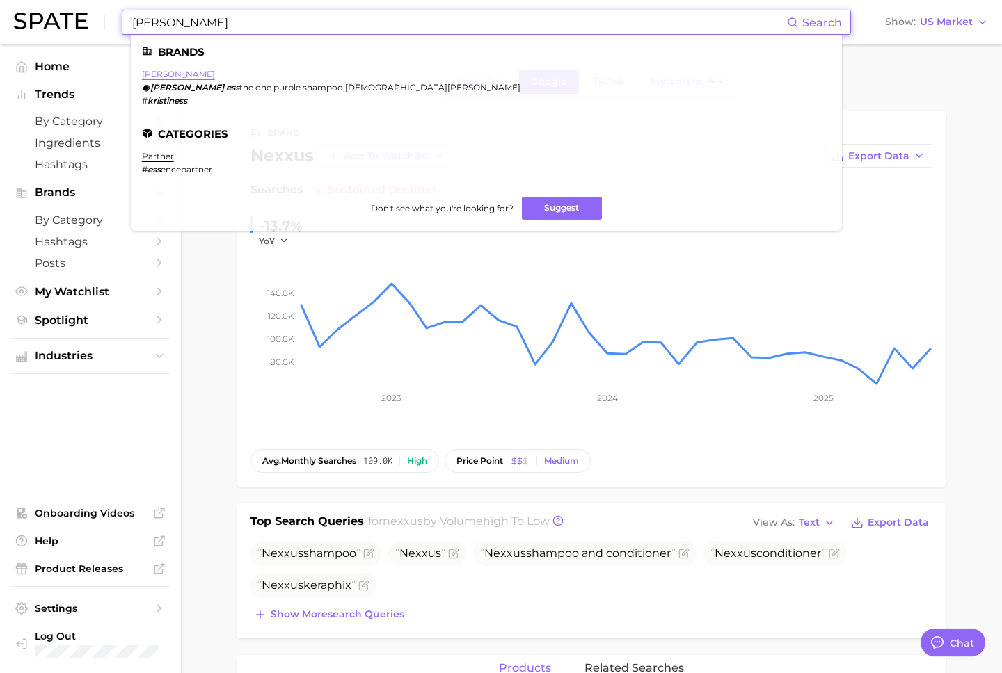
type input "[PERSON_NAME]"
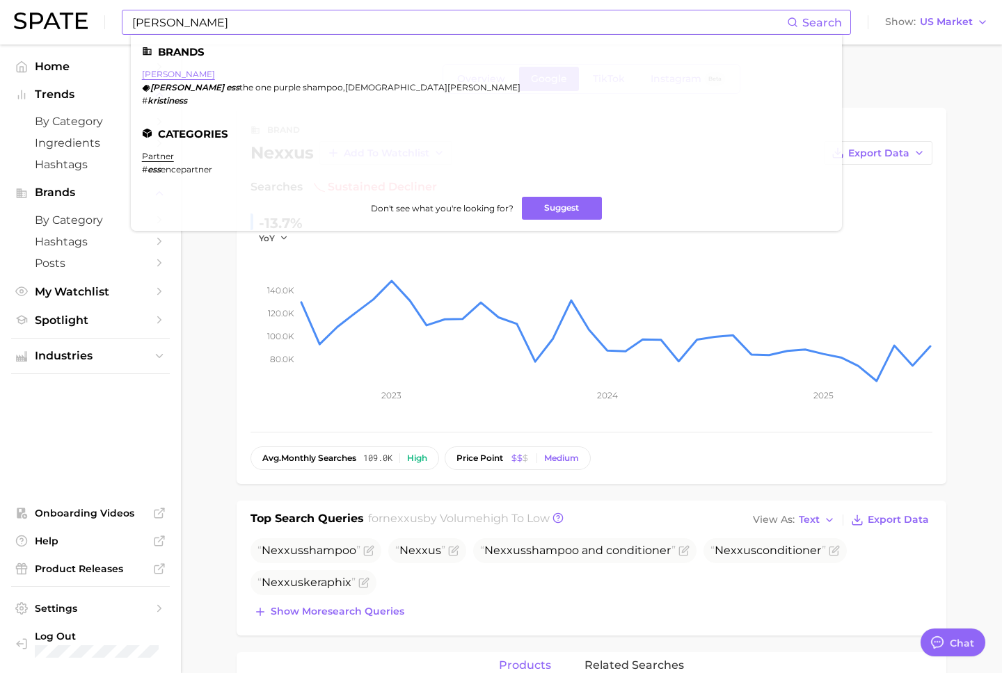
click at [157, 72] on link "[PERSON_NAME]" at bounding box center [178, 74] width 73 height 10
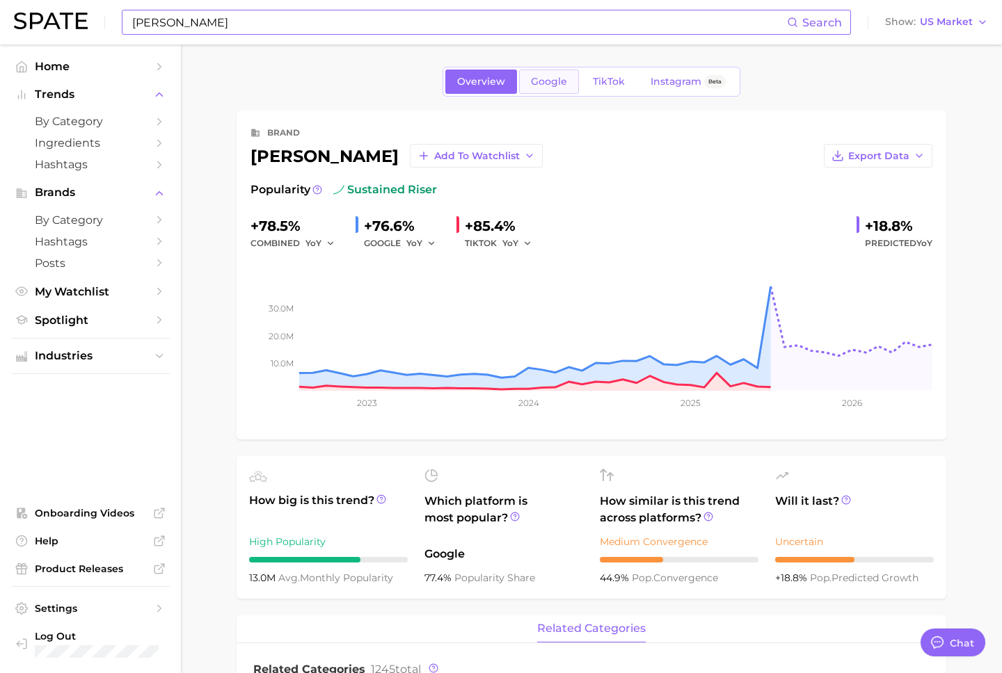
click at [533, 88] on link "Google" at bounding box center [549, 82] width 60 height 24
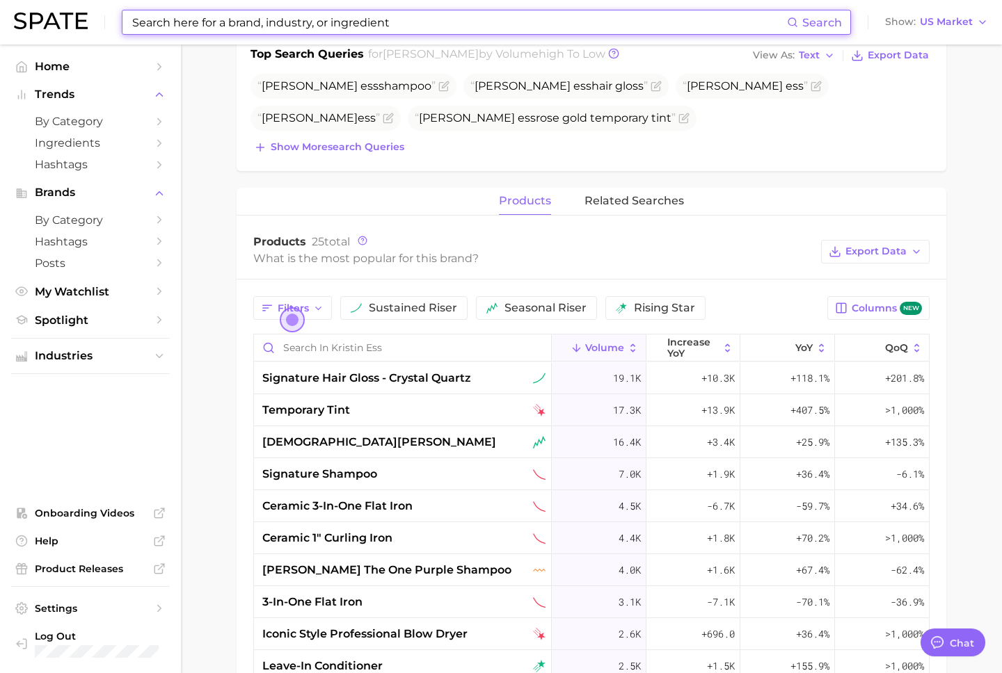
scroll to position [488, 0]
